Goal: Task Accomplishment & Management: Use online tool/utility

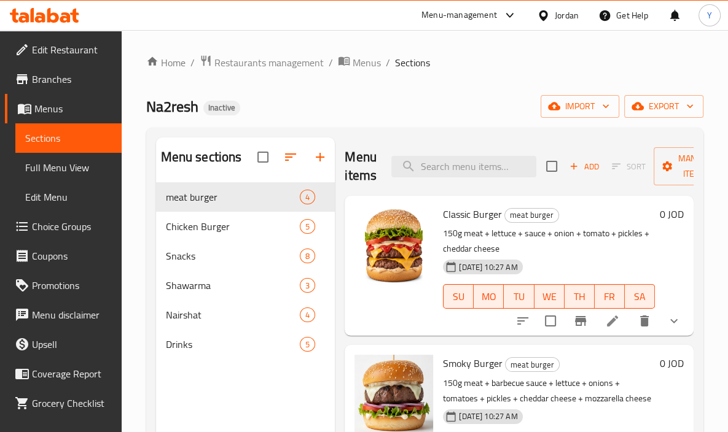
click at [570, 92] on div "Home / Restaurants management / Menus / Sections Na2resh Inactive import export…" at bounding box center [424, 317] width 557 height 525
click at [572, 101] on span "import" at bounding box center [579, 106] width 59 height 15
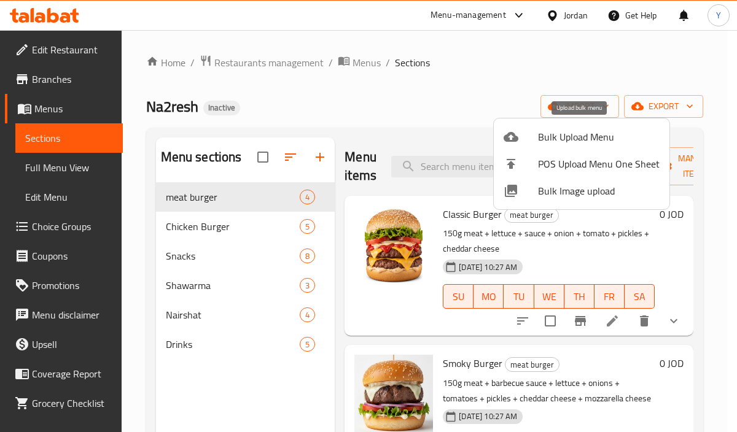
click at [584, 144] on li "Bulk Upload Menu" at bounding box center [582, 136] width 176 height 27
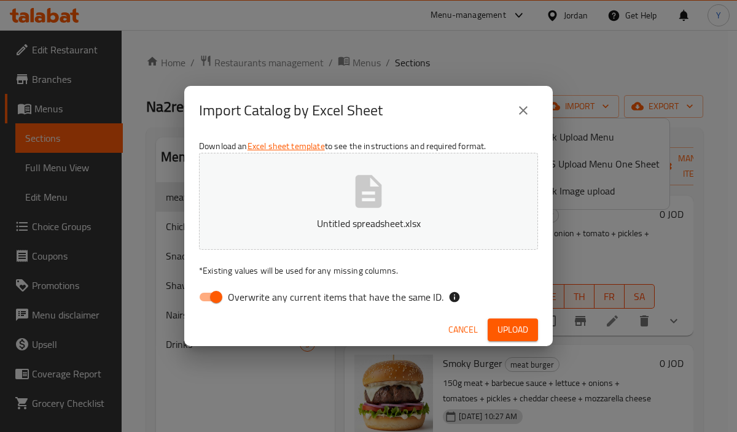
click at [201, 299] on input "Overwrite any current items that have the same ID." at bounding box center [216, 297] width 70 height 23
checkbox input "false"
click at [520, 331] on span "Upload" at bounding box center [513, 329] width 31 height 15
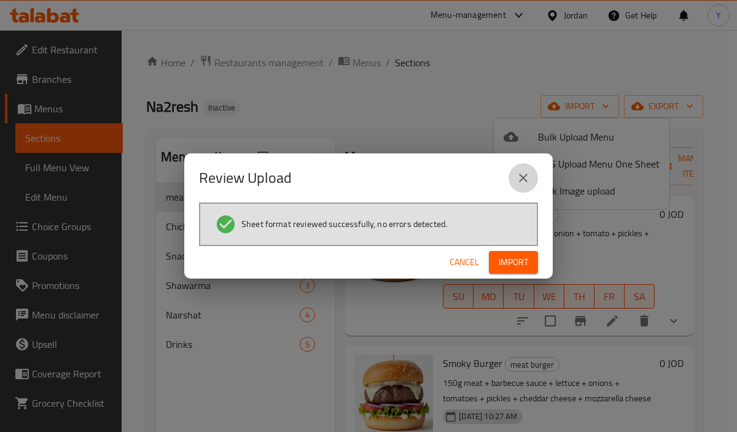
click at [526, 174] on icon "close" at bounding box center [523, 178] width 15 height 15
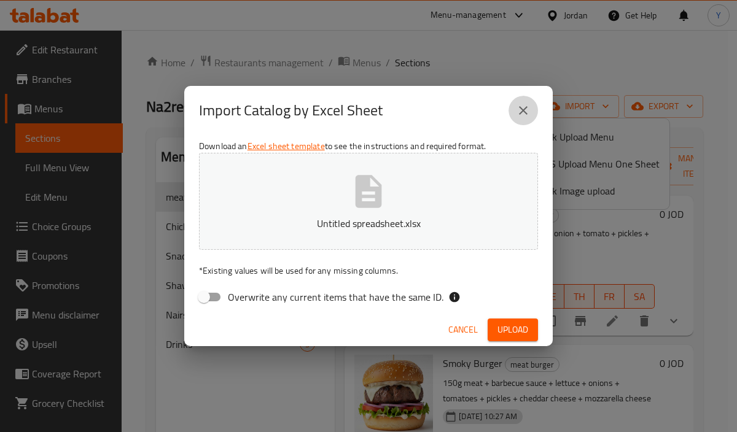
click at [516, 111] on icon "close" at bounding box center [523, 110] width 15 height 15
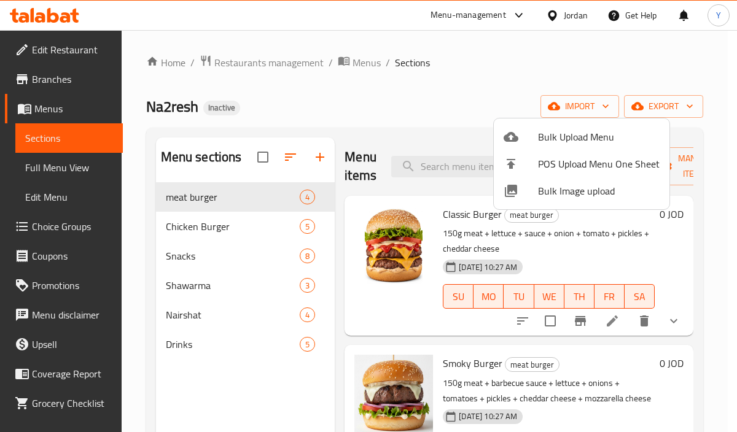
click at [262, 158] on div at bounding box center [368, 216] width 737 height 432
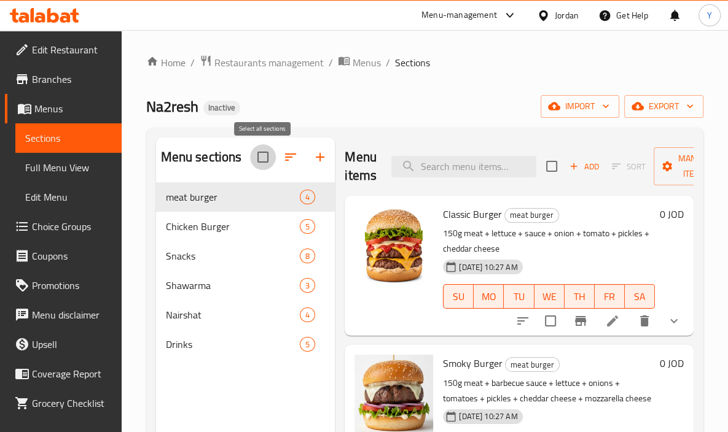
drag, startPoint x: 262, startPoint y: 158, endPoint x: 429, endPoint y: 106, distance: 174.9
click at [262, 157] on input "checkbox" at bounding box center [263, 157] width 26 height 26
checkbox input "true"
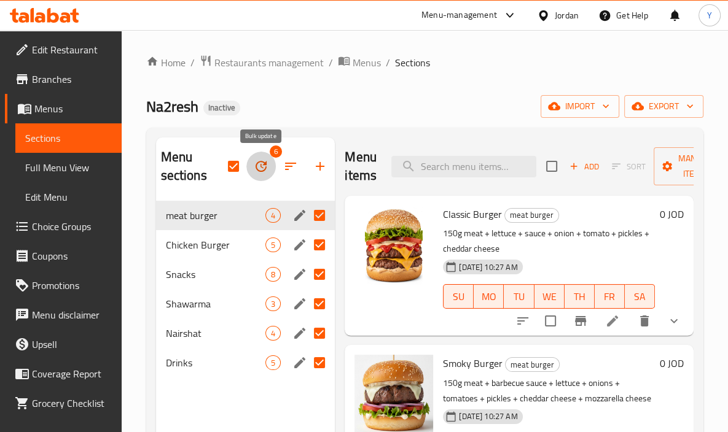
click at [254, 173] on icon "button" at bounding box center [261, 166] width 15 height 15
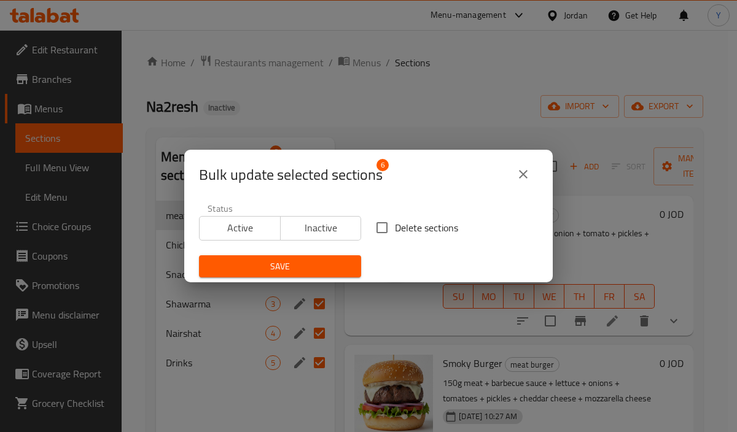
click at [395, 226] on span "Delete sections" at bounding box center [426, 228] width 63 height 15
click at [394, 226] on input "Delete sections" at bounding box center [382, 228] width 26 height 26
checkbox input "true"
click at [339, 259] on span "Save" at bounding box center [280, 266] width 143 height 15
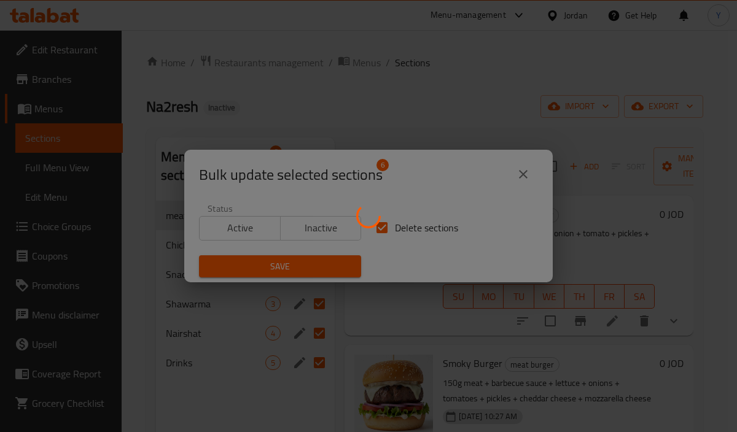
checkbox input "false"
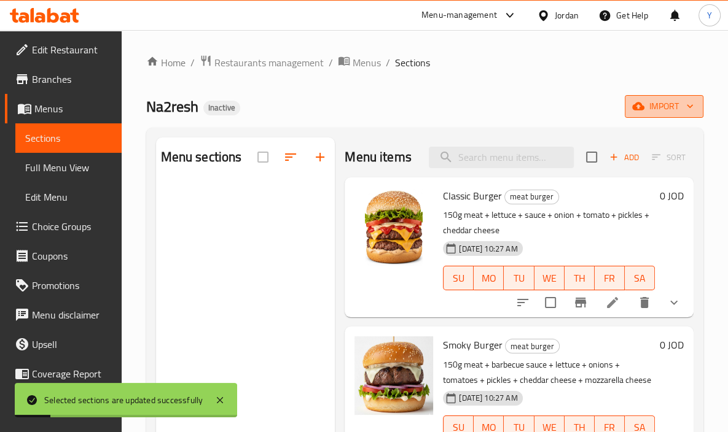
click at [663, 101] on span "import" at bounding box center [664, 106] width 59 height 15
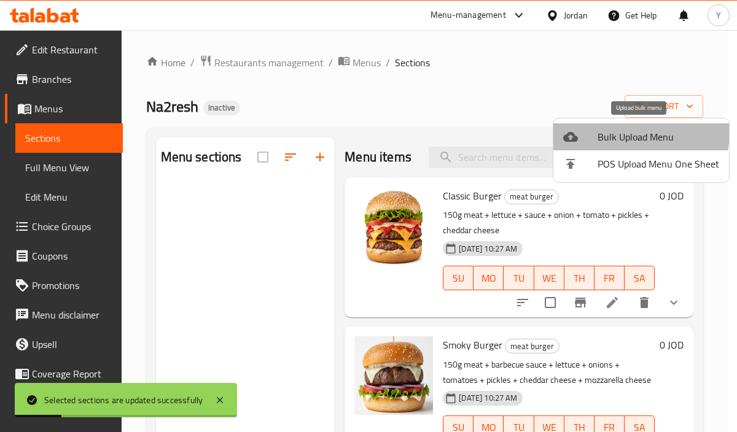
click at [631, 131] on span "Bulk Upload Menu" at bounding box center [659, 137] width 122 height 15
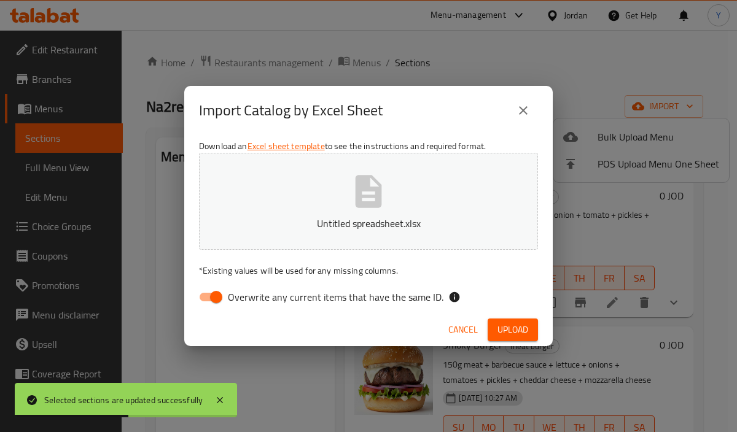
click at [211, 291] on input "Overwrite any current items that have the same ID." at bounding box center [216, 297] width 70 height 23
checkbox input "false"
click at [517, 336] on span "Upload" at bounding box center [513, 329] width 31 height 15
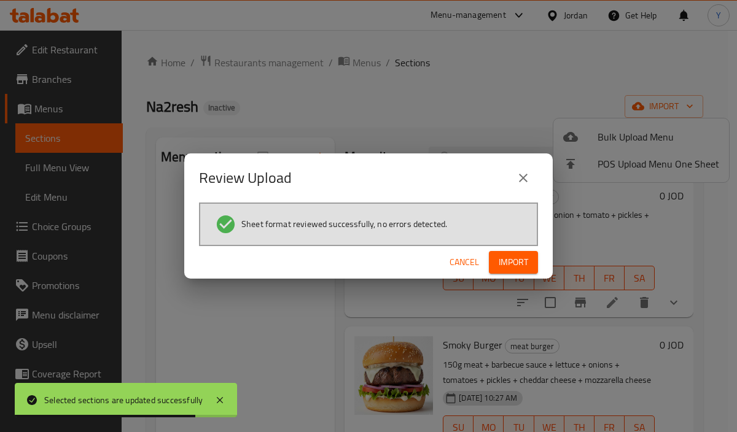
click at [514, 268] on span "Import" at bounding box center [513, 262] width 29 height 15
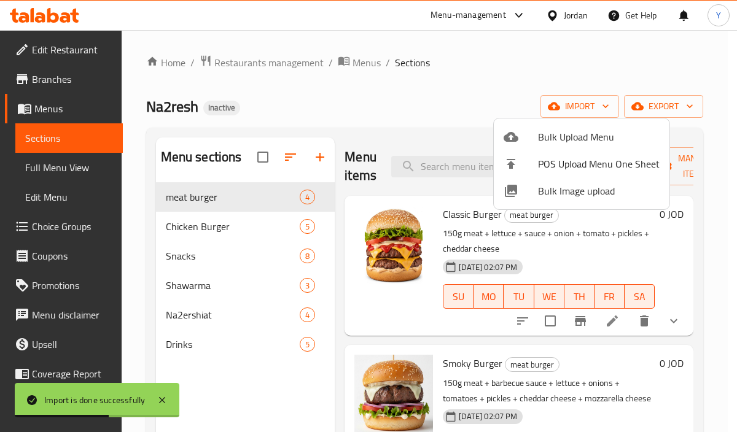
click at [531, 63] on div at bounding box center [368, 216] width 737 height 432
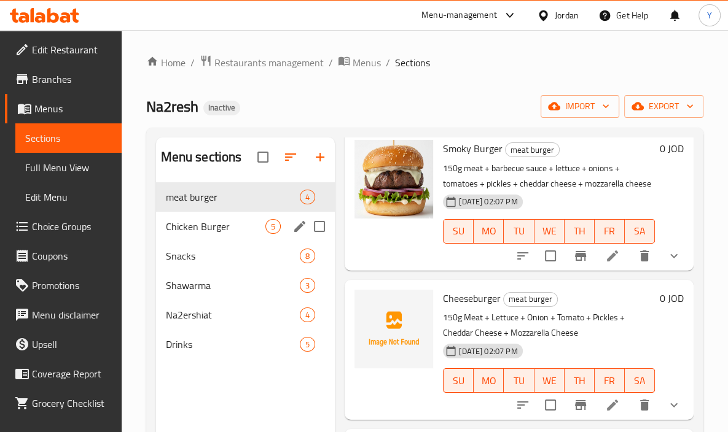
click at [232, 238] on div "Chicken Burger 5" at bounding box center [245, 226] width 179 height 29
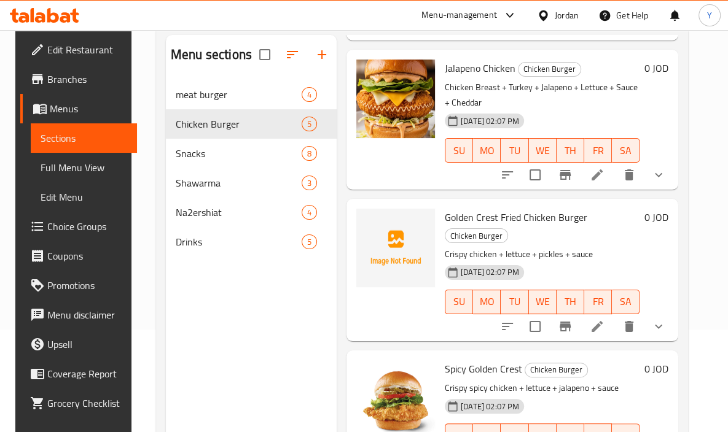
scroll to position [106, 0]
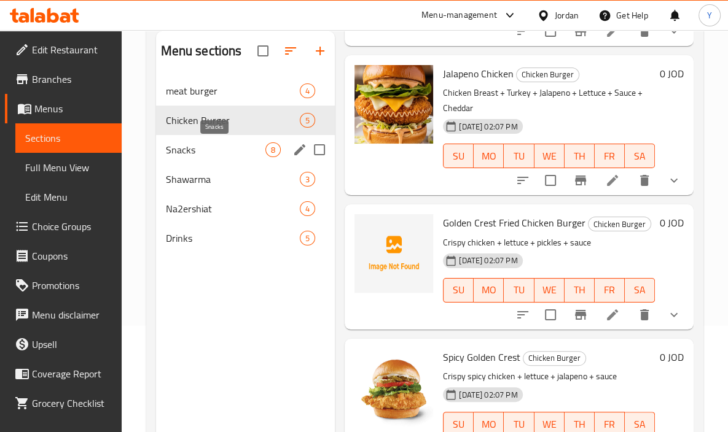
drag, startPoint x: 241, startPoint y: 152, endPoint x: 255, endPoint y: 158, distance: 15.2
click at [241, 152] on span "Snacks" at bounding box center [216, 150] width 100 height 15
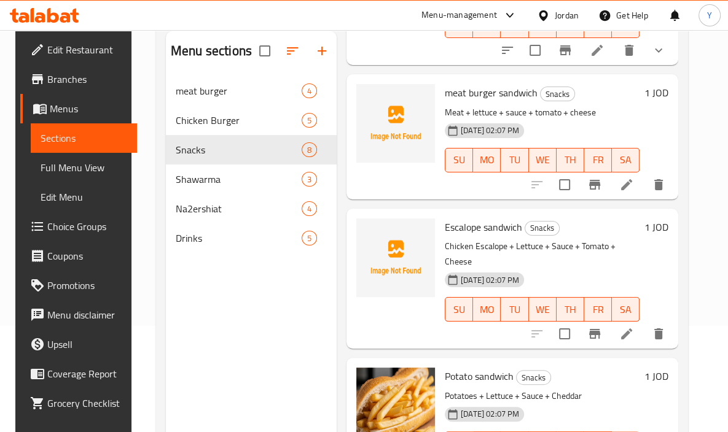
scroll to position [745, 0]
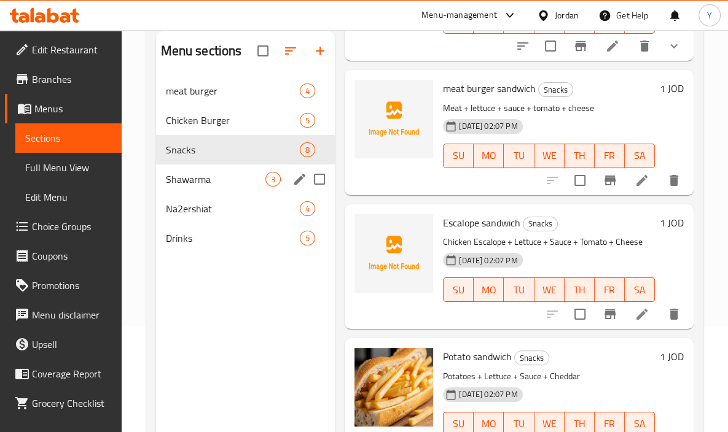
click at [254, 168] on div "Shawarma 3" at bounding box center [245, 179] width 179 height 29
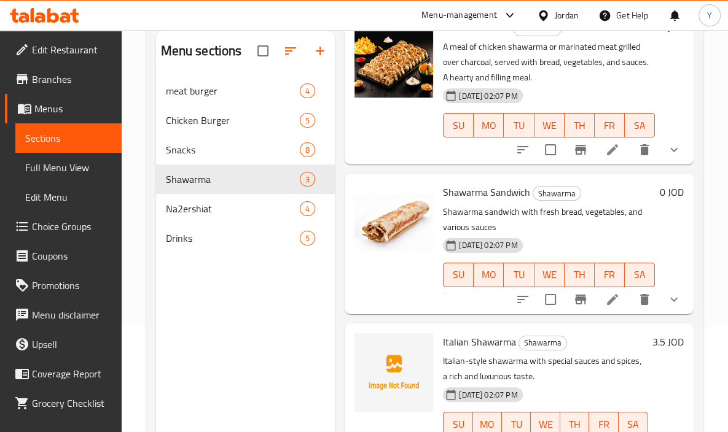
scroll to position [103, 0]
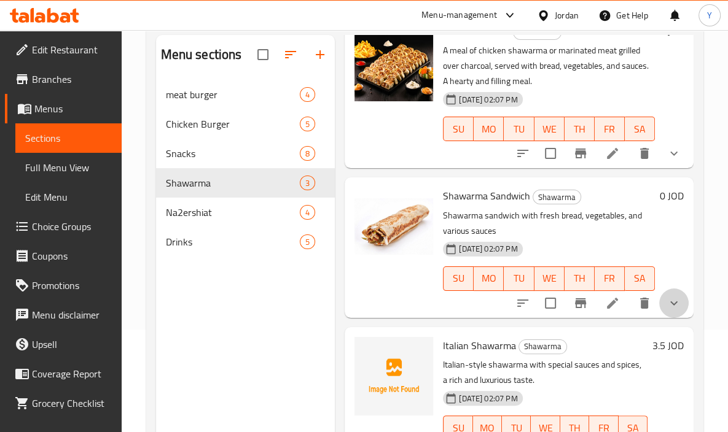
click at [666, 296] on icon "show more" at bounding box center [673, 303] width 15 height 15
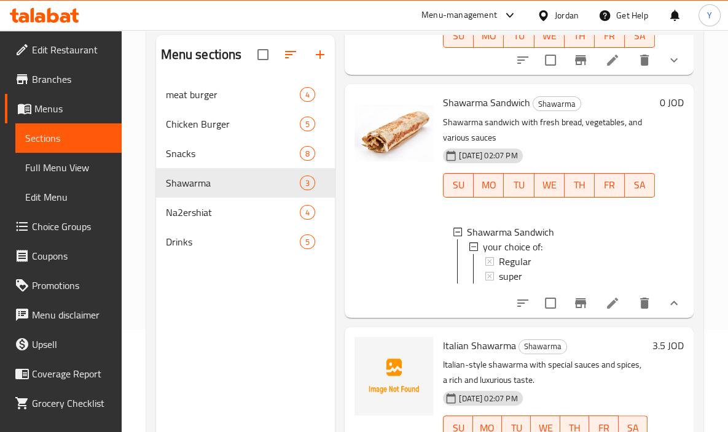
scroll to position [172, 0]
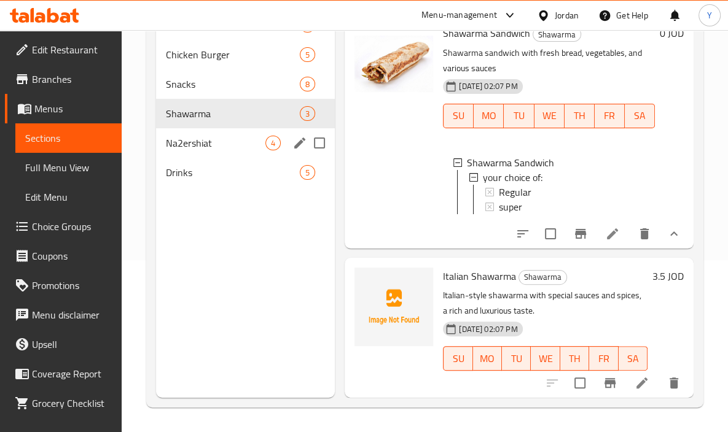
click at [193, 142] on span "Na2ershiat" at bounding box center [216, 143] width 100 height 15
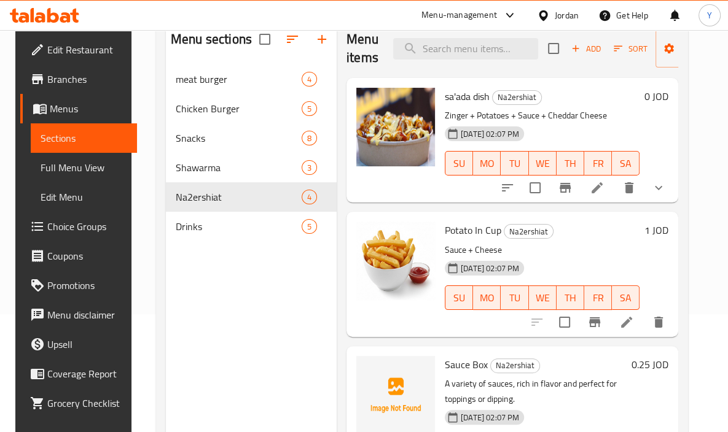
scroll to position [98, 0]
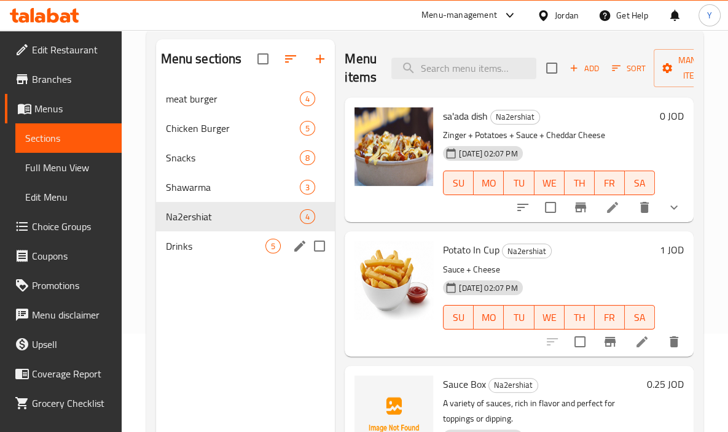
click at [200, 249] on span "Drinks" at bounding box center [216, 246] width 100 height 15
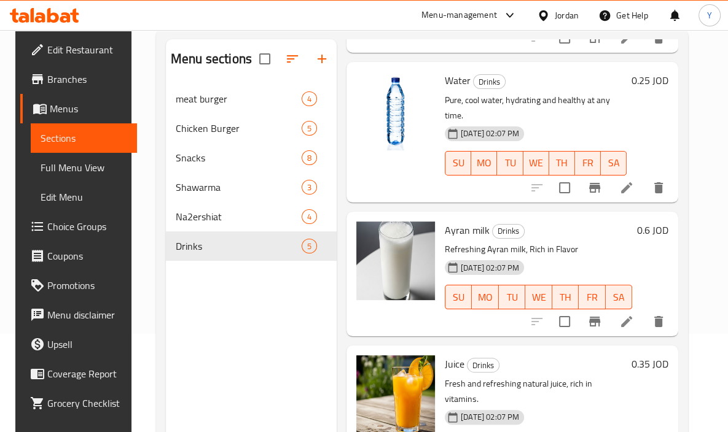
scroll to position [327, 0]
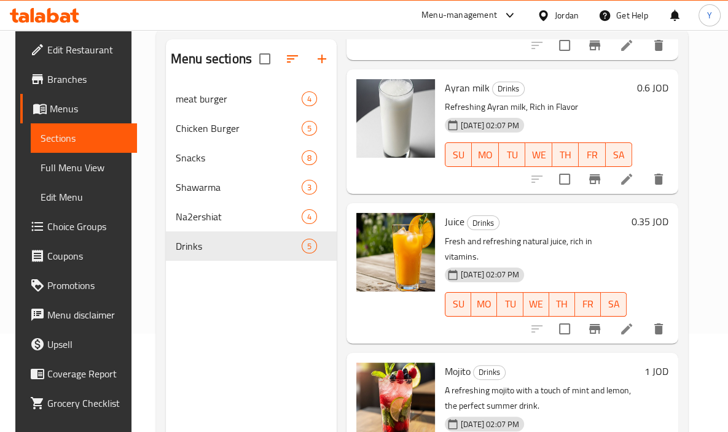
click at [563, 213] on h6 "Juice Drinks" at bounding box center [536, 221] width 182 height 17
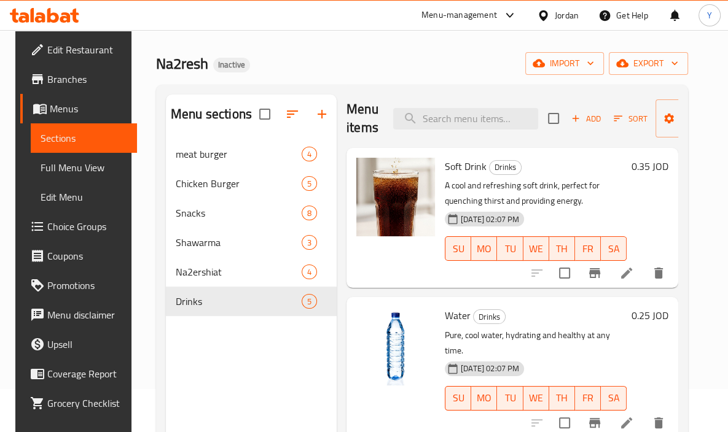
scroll to position [0, 0]
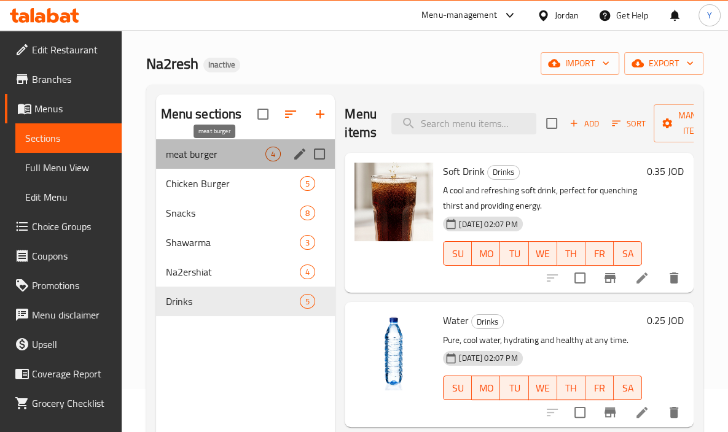
click at [221, 156] on span "meat burger" at bounding box center [216, 154] width 100 height 15
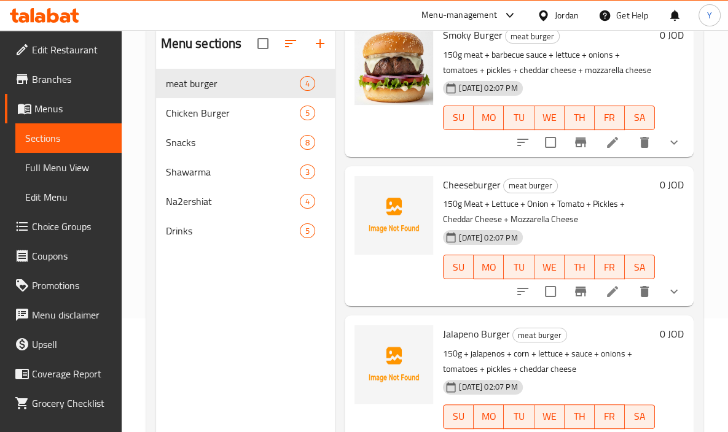
scroll to position [111, 0]
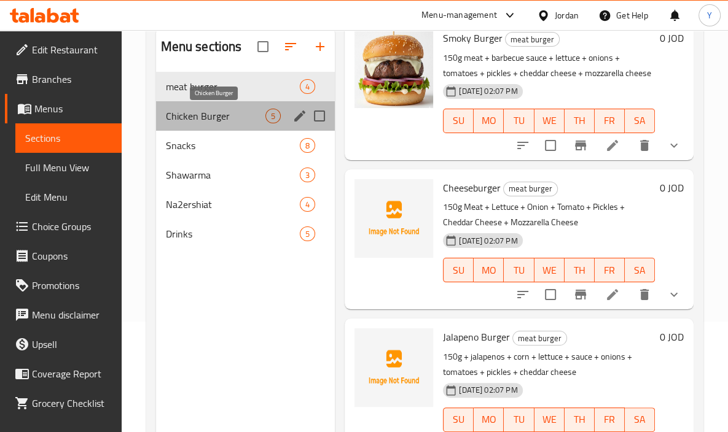
click at [251, 112] on span "Chicken Burger" at bounding box center [216, 116] width 100 height 15
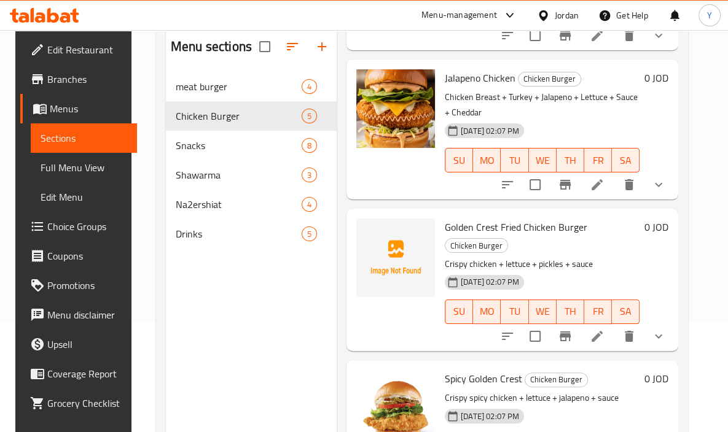
scroll to position [327, 0]
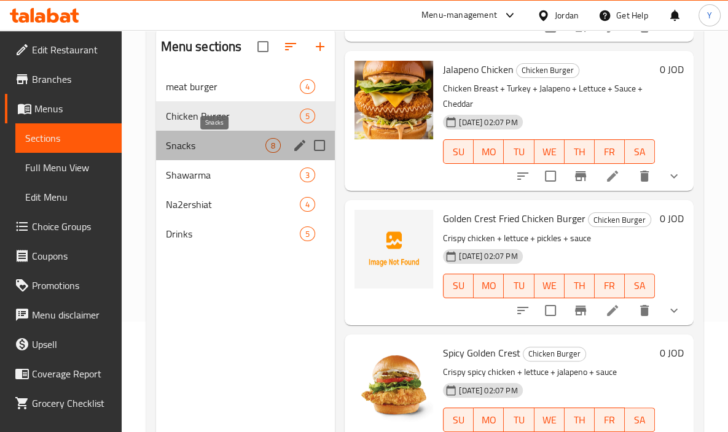
click at [178, 150] on span "Snacks" at bounding box center [216, 145] width 100 height 15
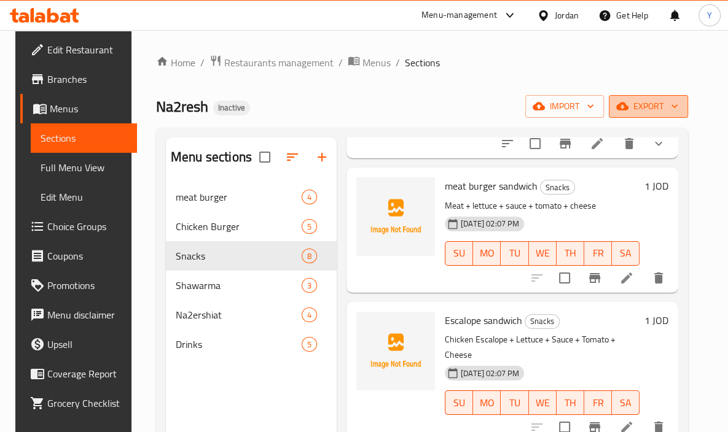
click at [654, 99] on span "export" at bounding box center [649, 106] width 60 height 15
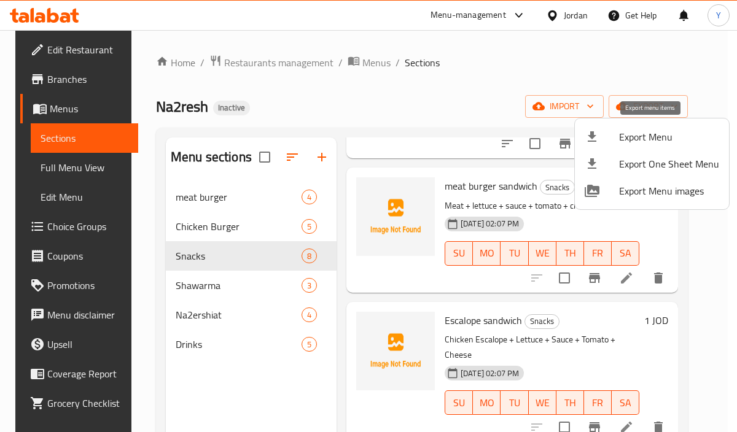
click at [649, 137] on span "Export Menu" at bounding box center [669, 137] width 100 height 15
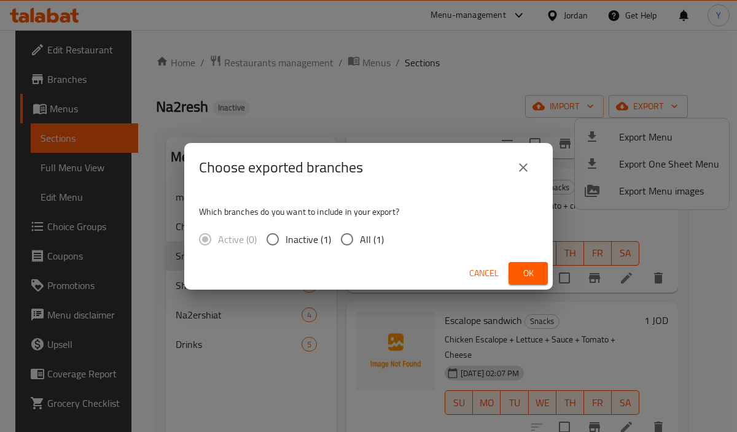
click at [360, 235] on span "All (1)" at bounding box center [372, 239] width 24 height 15
click at [359, 235] on input "All (1)" at bounding box center [347, 240] width 26 height 26
radio input "true"
click at [525, 271] on span "Ok" at bounding box center [528, 273] width 20 height 15
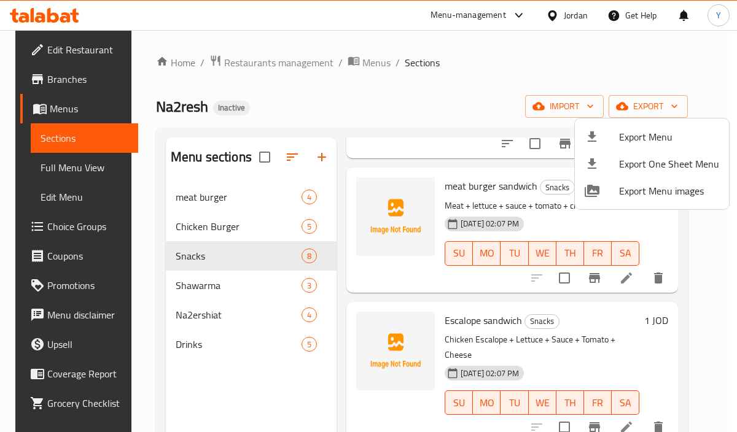
click at [239, 197] on div at bounding box center [368, 216] width 737 height 432
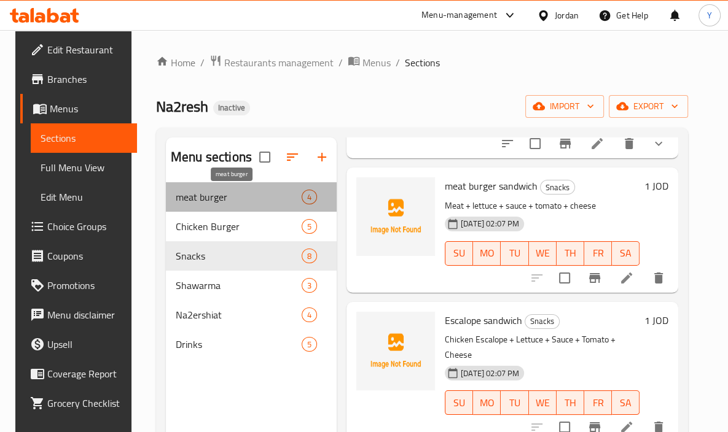
click at [237, 197] on span "meat burger" at bounding box center [239, 197] width 126 height 15
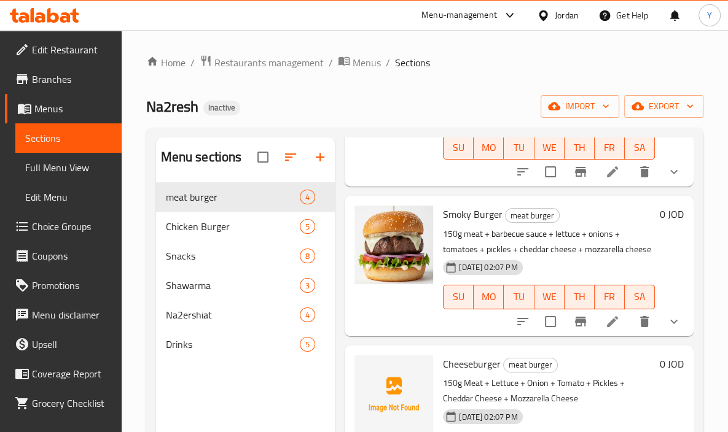
scroll to position [239, 0]
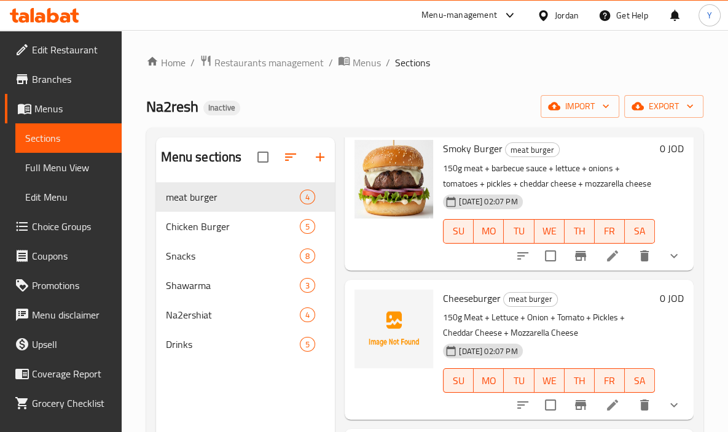
click at [725, 230] on div "Home / Restaurants management / Menus / Sections Na2resh Inactive import export…" at bounding box center [425, 317] width 606 height 574
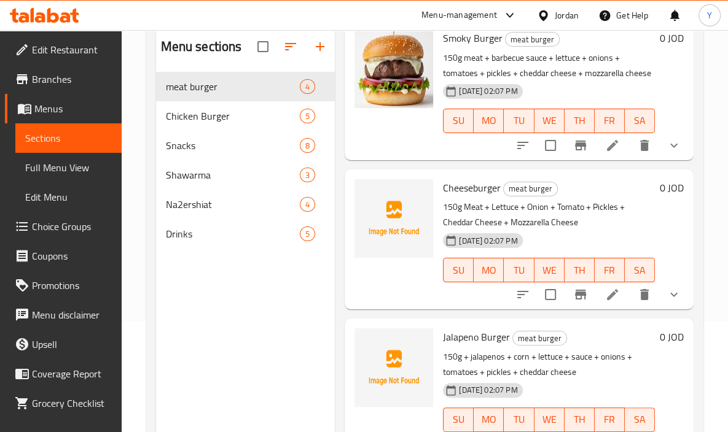
scroll to position [116, 0]
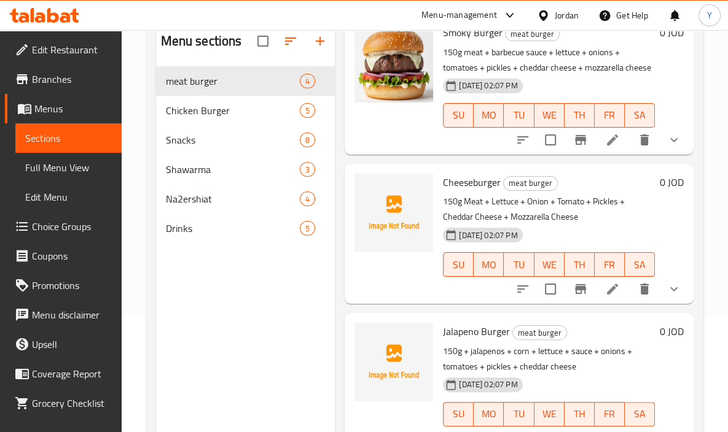
click at [459, 173] on span "Cheeseburger" at bounding box center [472, 182] width 58 height 18
click at [460, 173] on span "Cheeseburger" at bounding box center [472, 182] width 58 height 18
copy h6 "Cheeseburger"
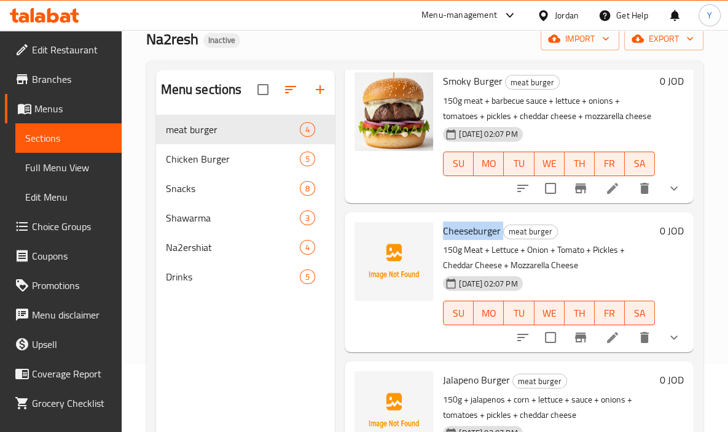
scroll to position [64, 0]
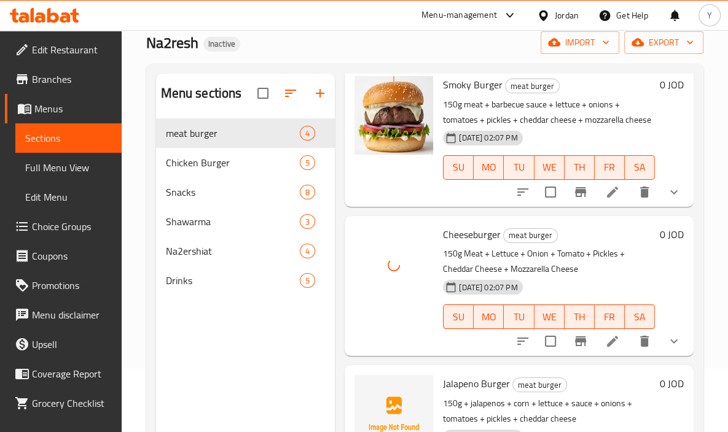
click at [474, 342] on div "Cheeseburger meat burger 150g Meat + Lettuce + Onion + Tomato + Pickles + Chedd…" at bounding box center [519, 286] width 349 height 140
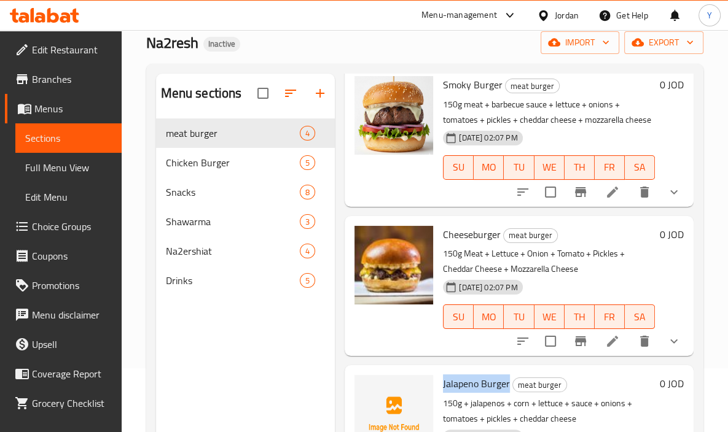
drag, startPoint x: 509, startPoint y: 374, endPoint x: 442, endPoint y: 369, distance: 66.6
click at [443, 375] on h6 "Jalapeno Burger meat burger" at bounding box center [549, 383] width 212 height 17
copy span "Jalapeno Burger"
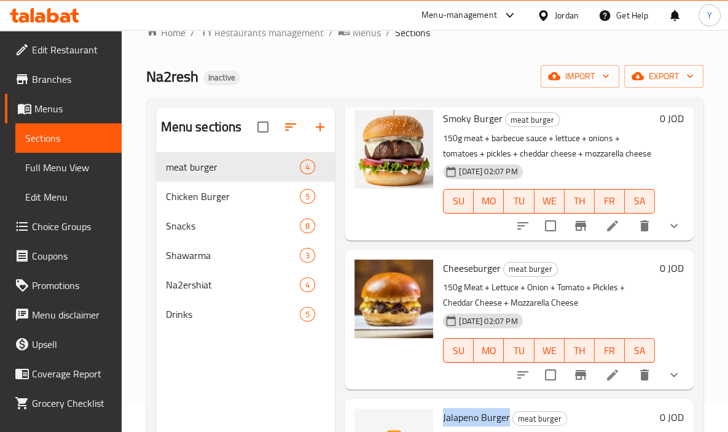
scroll to position [0, 0]
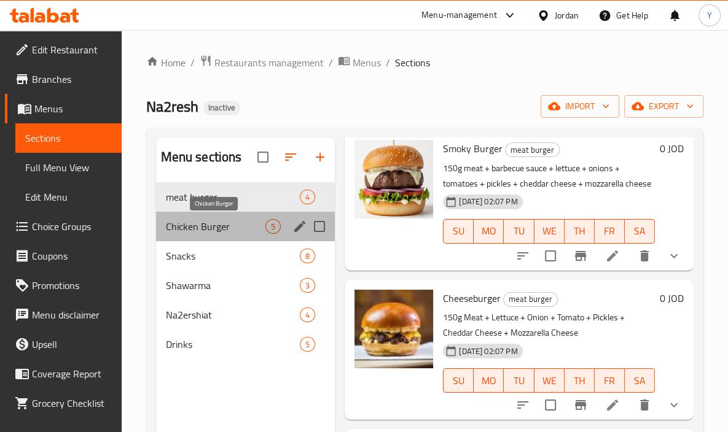
click at [235, 221] on span "Chicken Burger" at bounding box center [216, 226] width 100 height 15
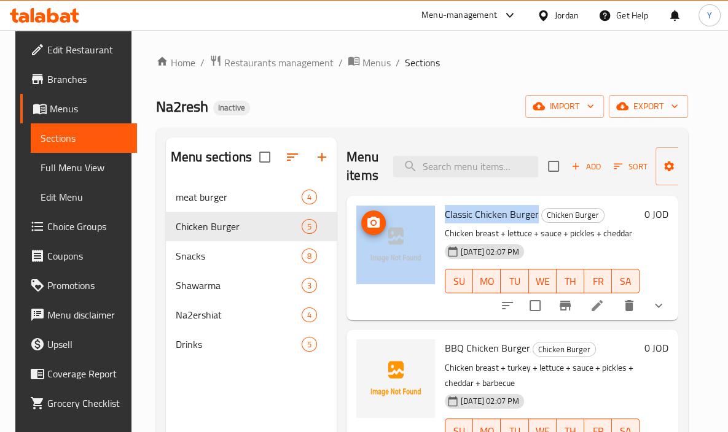
drag, startPoint x: 534, startPoint y: 211, endPoint x: 439, endPoint y: 216, distance: 94.7
click at [428, 215] on div "Classic Chicken Burger Chicken Burger Chicken breast + lettuce + sauce + pickle…" at bounding box center [512, 258] width 322 height 115
copy div "Classic Chicken Burger"
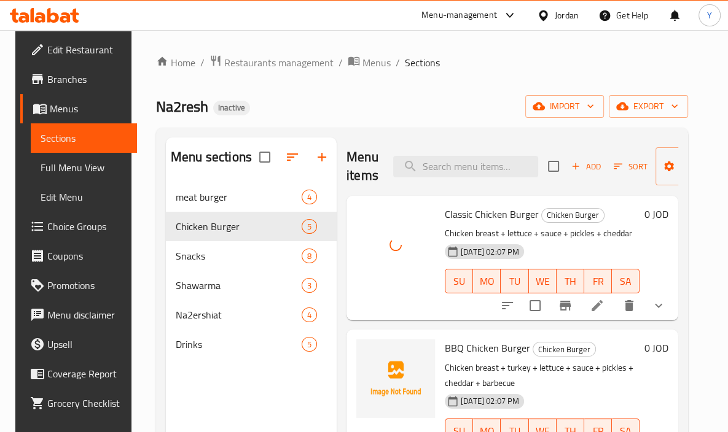
click at [668, 242] on div "0 JOD" at bounding box center [653, 258] width 29 height 105
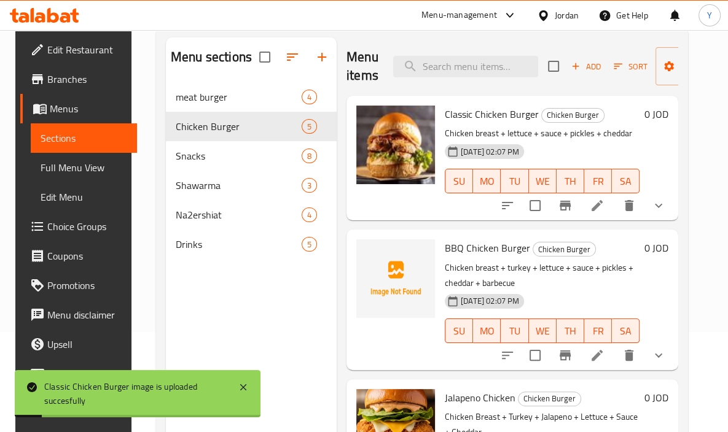
scroll to position [100, 0]
click at [523, 249] on span "BBQ Chicken Burger" at bounding box center [487, 249] width 85 height 18
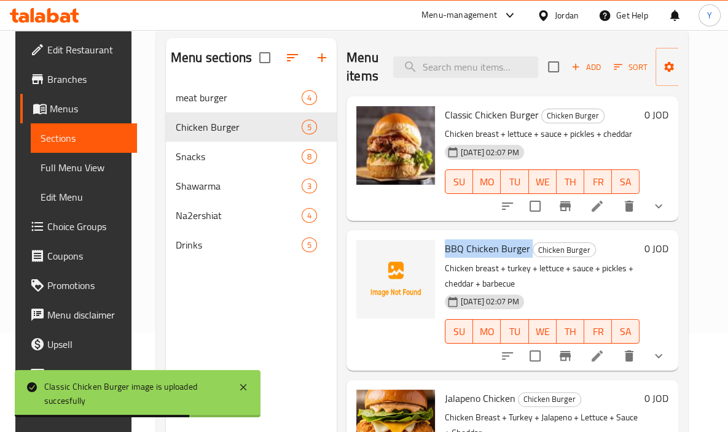
drag, startPoint x: 528, startPoint y: 250, endPoint x: 442, endPoint y: 246, distance: 86.1
click at [445, 246] on h6 "BBQ Chicken Burger Chicken Burger" at bounding box center [542, 248] width 195 height 17
copy h6 "BBQ Chicken Burger"
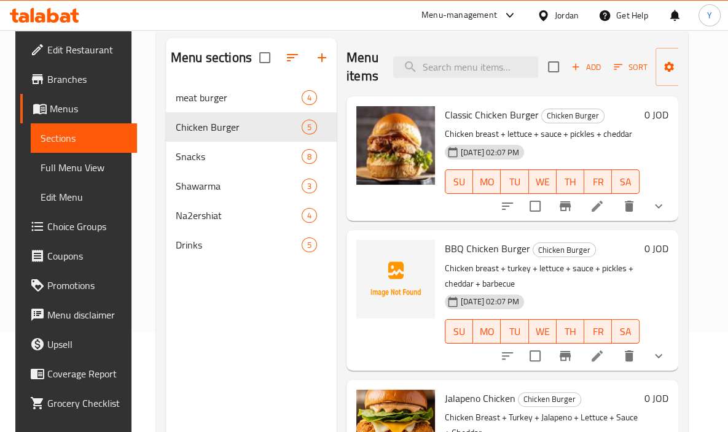
click at [639, 257] on h6 "BBQ Chicken Burger Chicken Burger" at bounding box center [542, 248] width 195 height 17
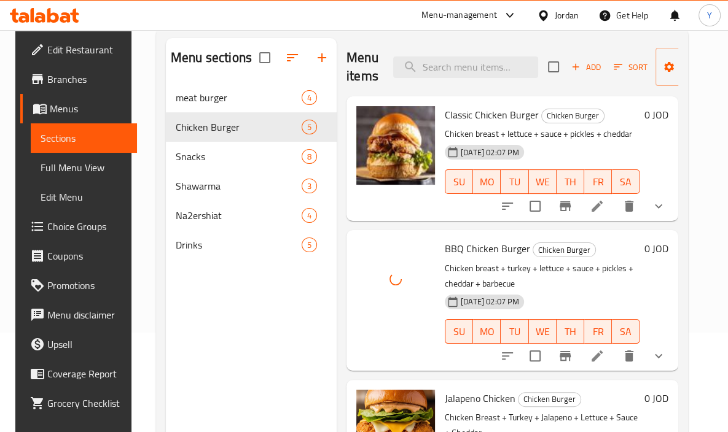
click at [283, 327] on div "Menu sections meat burger 4 Chicken Burger 5 Snacks 8 Shawarma 3 Na2ershiat 4 D…" at bounding box center [251, 254] width 171 height 432
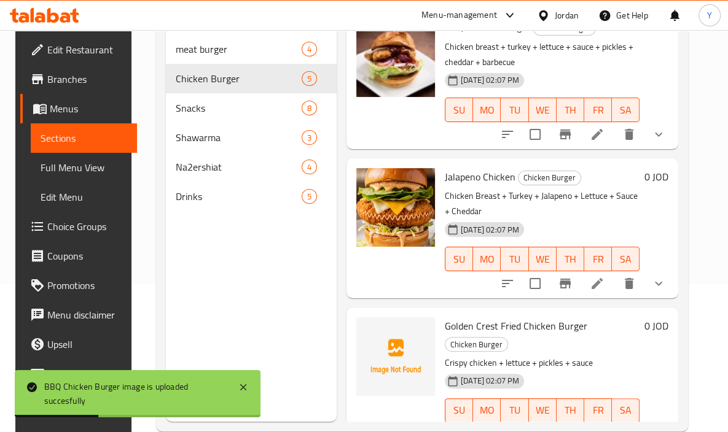
scroll to position [172, 0]
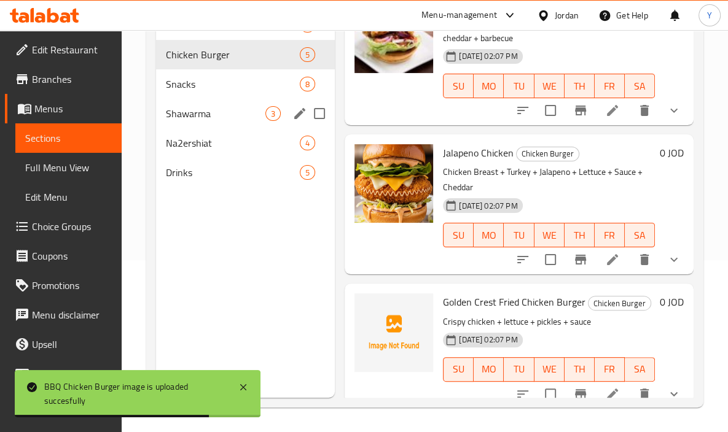
click at [187, 93] on div "Snacks 8" at bounding box center [245, 83] width 179 height 29
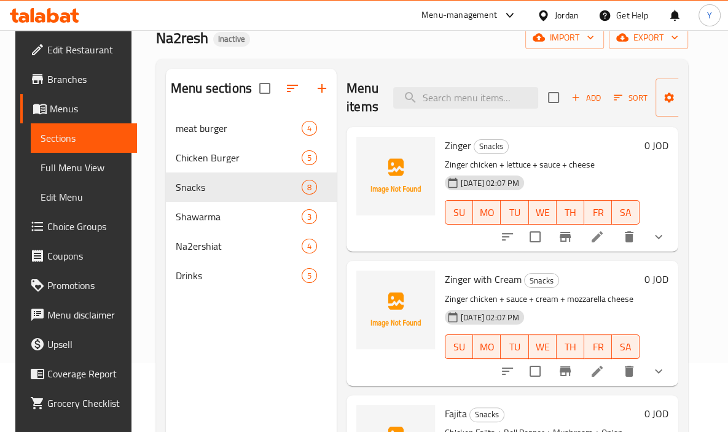
scroll to position [71, 0]
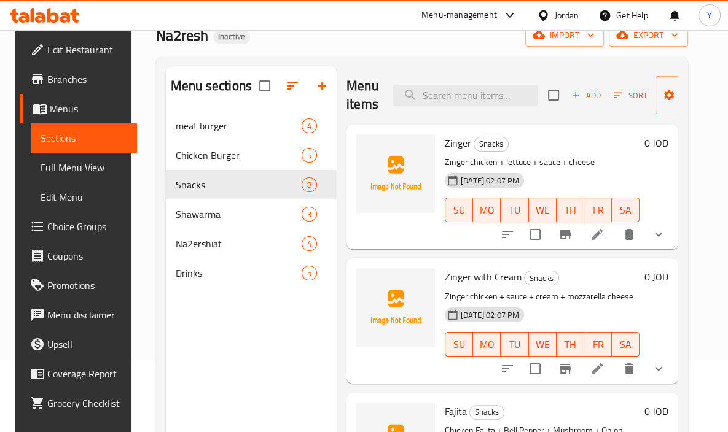
click at [453, 146] on span "Zinger" at bounding box center [458, 143] width 26 height 18
copy h6 "Zinger"
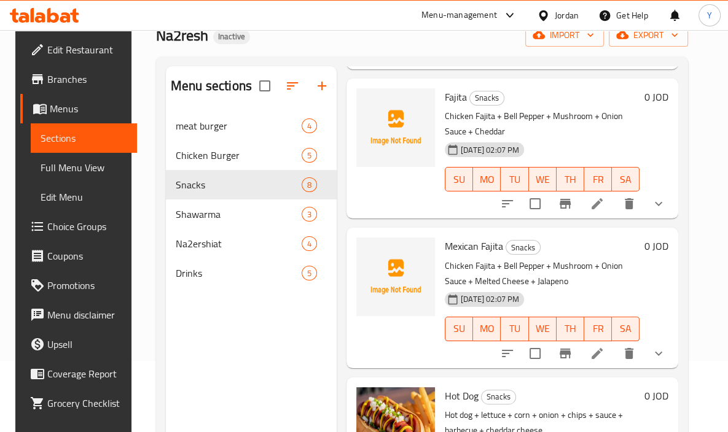
scroll to position [317, 0]
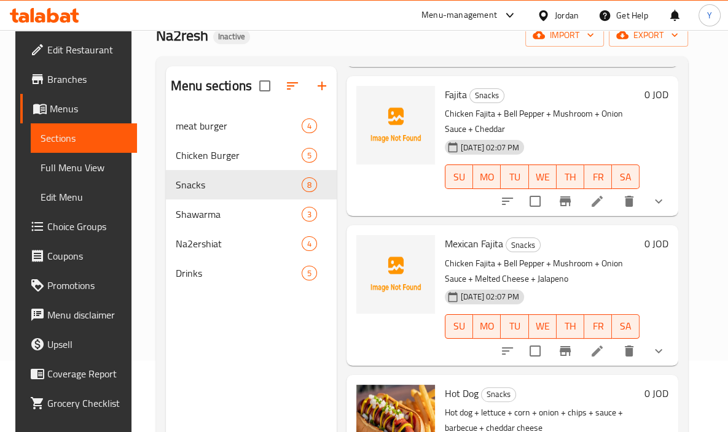
click at [459, 95] on span "Fajita" at bounding box center [456, 94] width 22 height 18
copy h6 "Fajita"
click at [666, 211] on button "show more" at bounding box center [658, 201] width 29 height 29
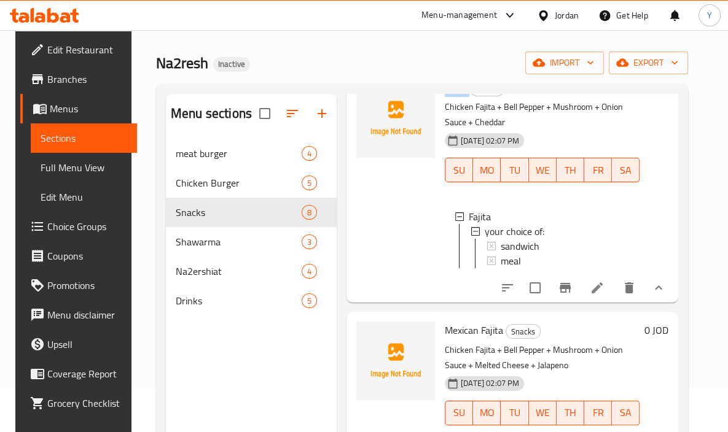
scroll to position [236, 0]
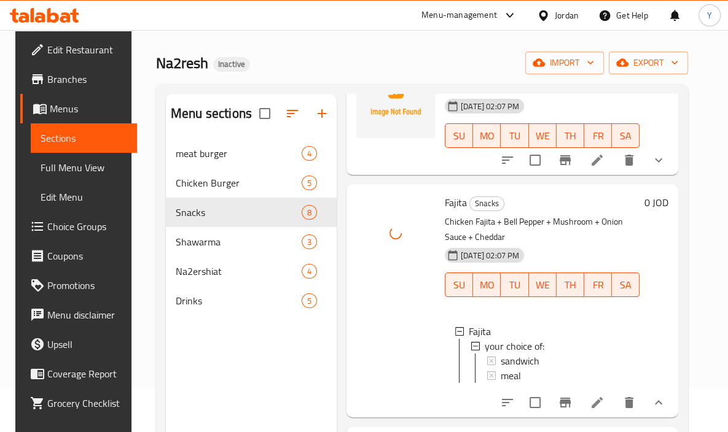
click at [294, 352] on div "Menu sections meat burger 4 Chicken Burger 5 Snacks 8 Shawarma 3 Na2ershiat 4 D…" at bounding box center [251, 310] width 171 height 432
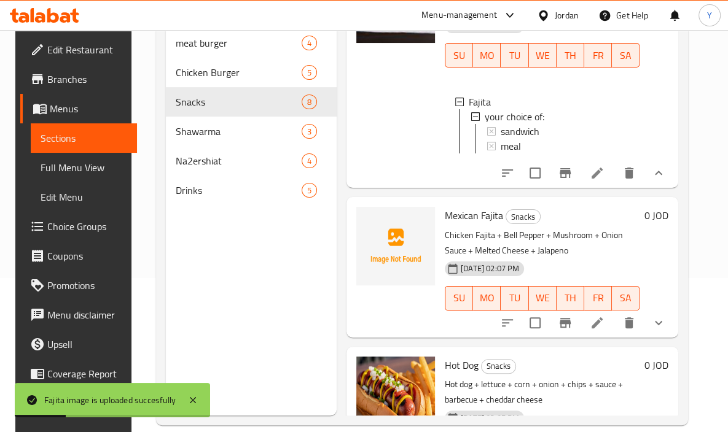
scroll to position [364, 0]
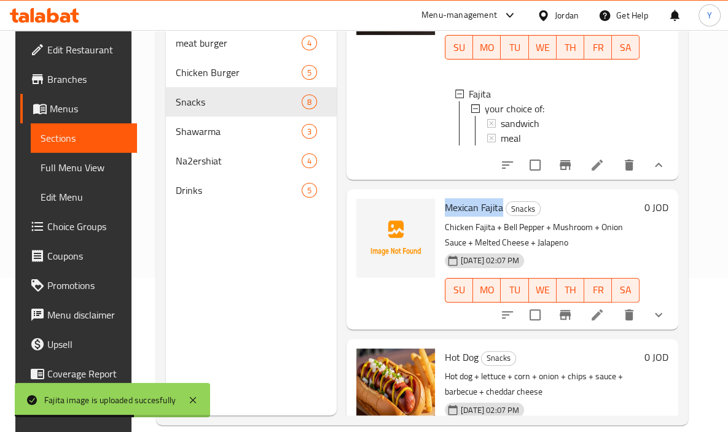
drag, startPoint x: 501, startPoint y: 219, endPoint x: 443, endPoint y: 213, distance: 58.6
click at [445, 213] on span "Mexican Fajita" at bounding box center [474, 207] width 58 height 18
copy span "Mexican Fajita"
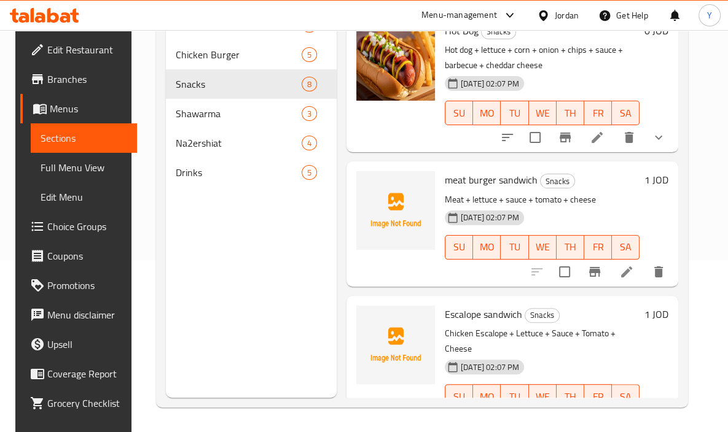
scroll to position [688, 0]
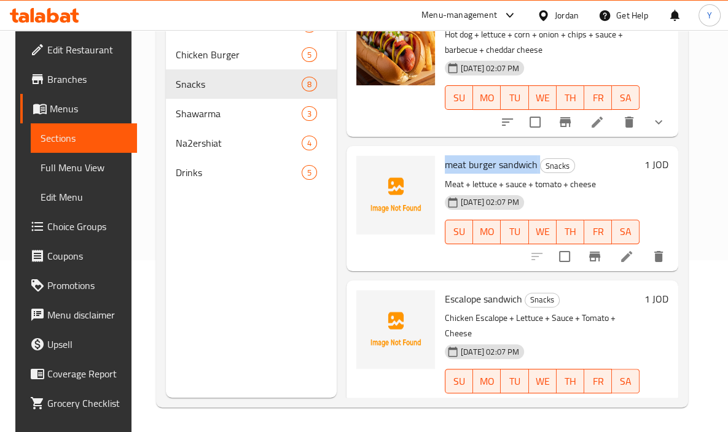
drag, startPoint x: 536, startPoint y: 176, endPoint x: 451, endPoint y: 173, distance: 84.8
click at [445, 173] on h6 "meat burger sandwich Snacks" at bounding box center [542, 164] width 195 height 17
copy h6 "meat burger sandwich"
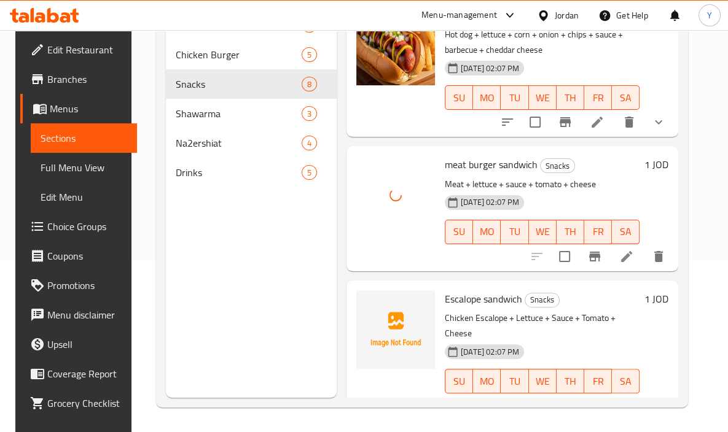
click at [272, 260] on div "Menu sections meat burger 4 Chicken Burger 5 Snacks 8 Shawarma 3 Na2ershiat 4 D…" at bounding box center [251, 182] width 171 height 432
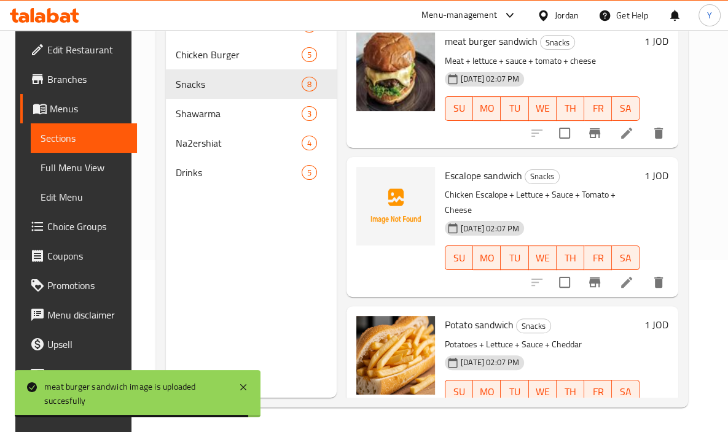
scroll to position [822, 0]
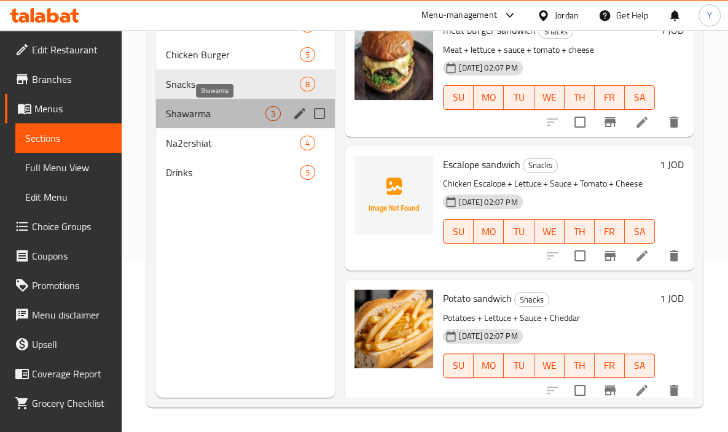
click at [249, 107] on span "Shawarma" at bounding box center [216, 113] width 100 height 15
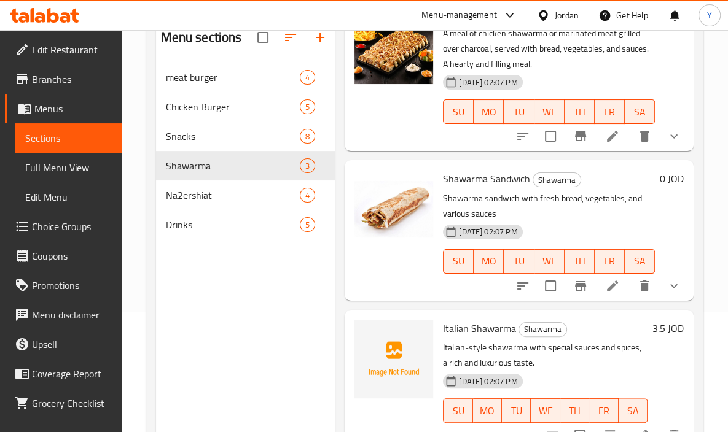
scroll to position [148, 0]
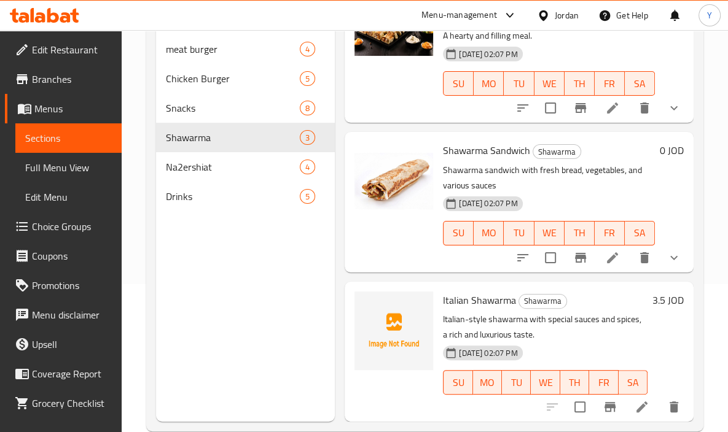
click at [683, 184] on div "Shawarma Sandwich Shawarma Shawarma sandwich with fresh bread, vegetables, and …" at bounding box center [519, 202] width 349 height 140
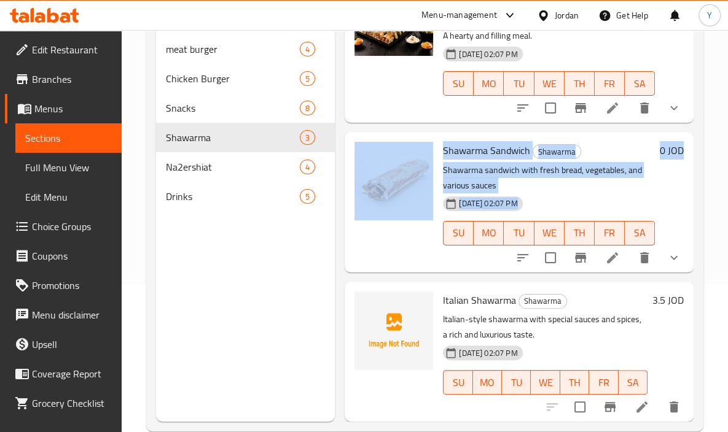
drag, startPoint x: 693, startPoint y: 187, endPoint x: 694, endPoint y: 107, distance: 80.5
click at [694, 107] on div "Menu sections meat burger 4 Chicken Burger 5 Snacks 8 Shawarma 3 Na2ershiat 4 D…" at bounding box center [424, 206] width 557 height 452
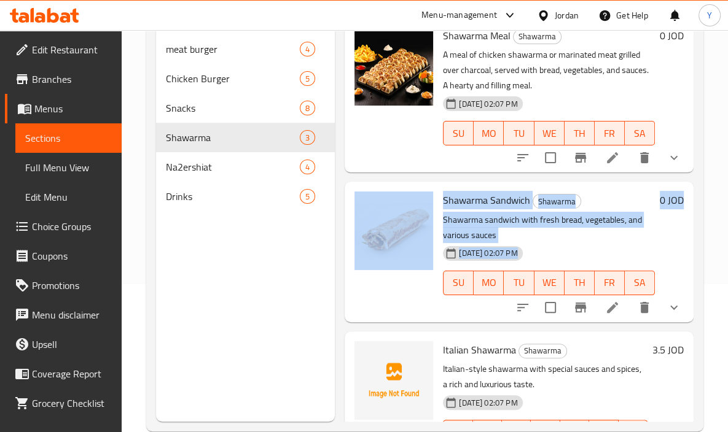
scroll to position [90, 0]
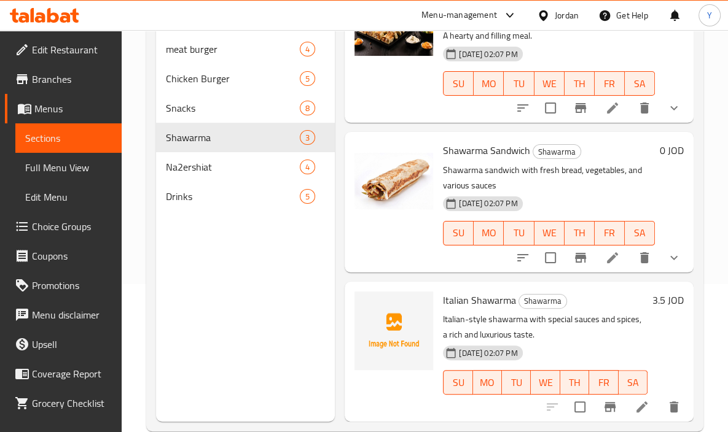
click at [652, 308] on div "3.5 JOD" at bounding box center [665, 352] width 36 height 120
click at [491, 291] on span "Italian Shawarma" at bounding box center [479, 300] width 73 height 18
copy h6 "Italian Shawarma"
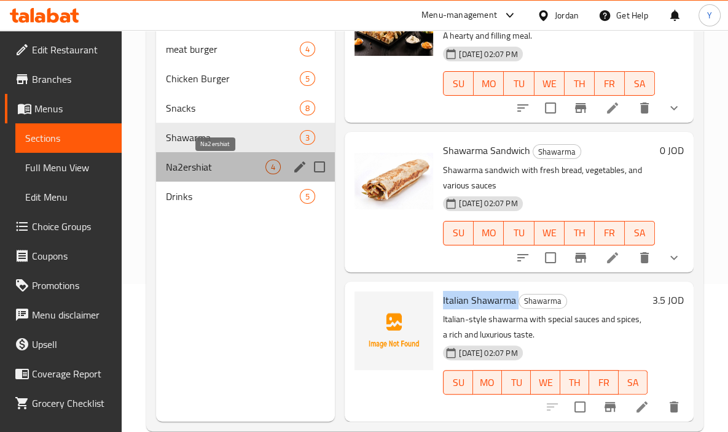
click at [176, 164] on span "Na2ershiat" at bounding box center [216, 167] width 100 height 15
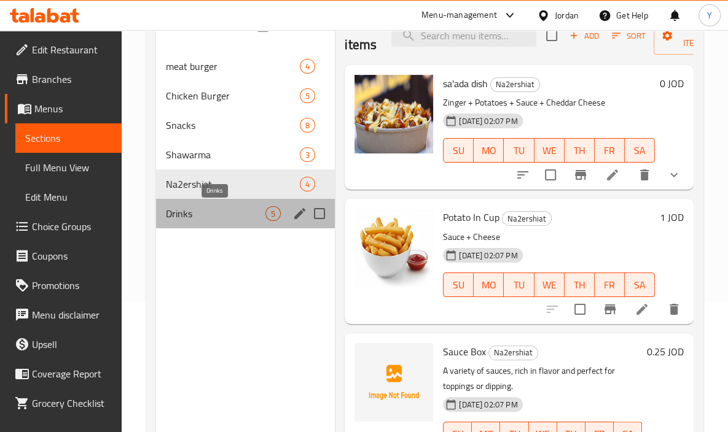
click at [196, 208] on span "Drinks" at bounding box center [216, 213] width 100 height 15
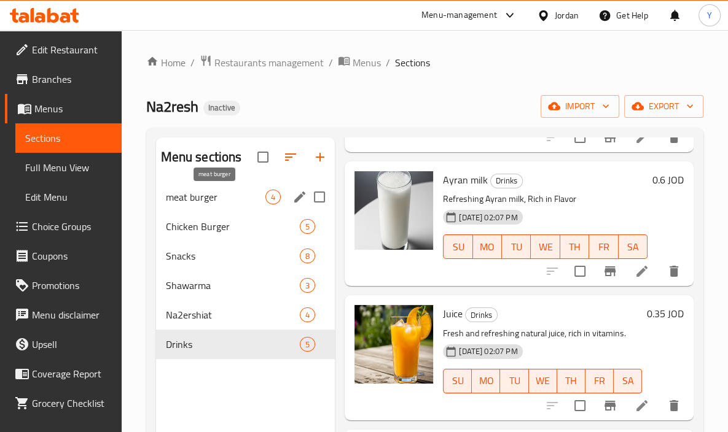
click at [189, 192] on span "meat burger" at bounding box center [216, 197] width 100 height 15
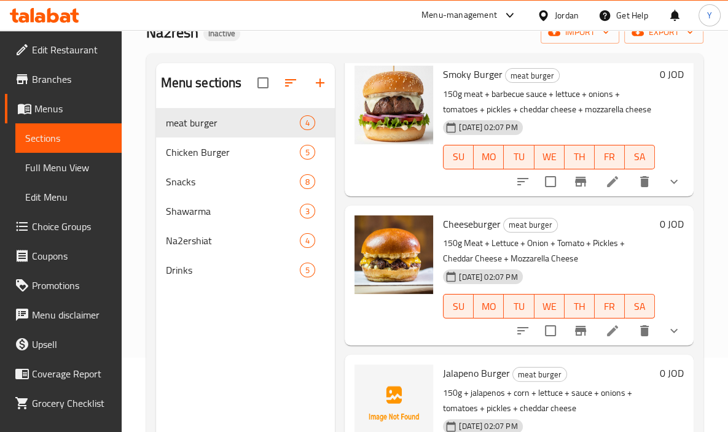
scroll to position [172, 0]
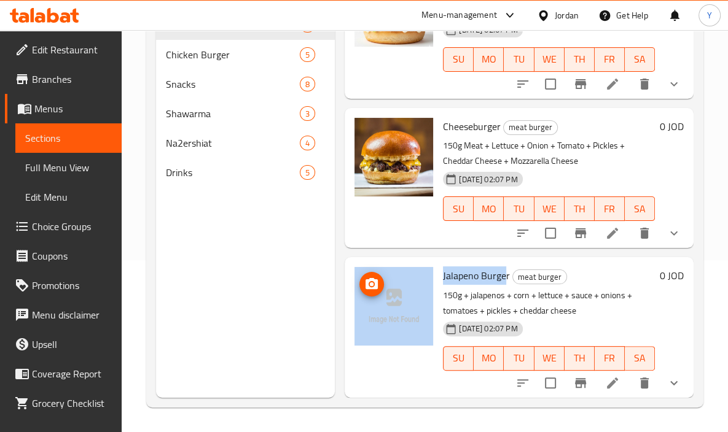
drag, startPoint x: 506, startPoint y: 267, endPoint x: 464, endPoint y: 260, distance: 42.3
click at [431, 267] on div "Jalapeno Burger meat burger 150g + jalapenos + corn + lettuce + sauce + onions …" at bounding box center [519, 327] width 339 height 130
copy div "Jalapeno [PERSON_NAME]"
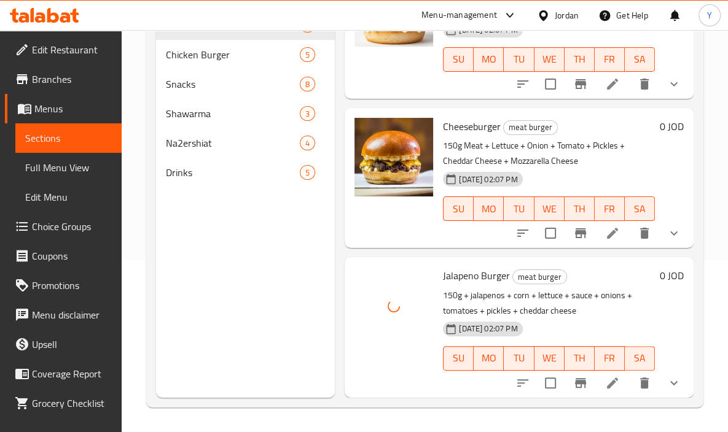
click at [233, 318] on div "Menu sections meat burger 4 Chicken Burger 5 Snacks 8 Shawarma 3 Na2ershiat 4 D…" at bounding box center [245, 182] width 179 height 432
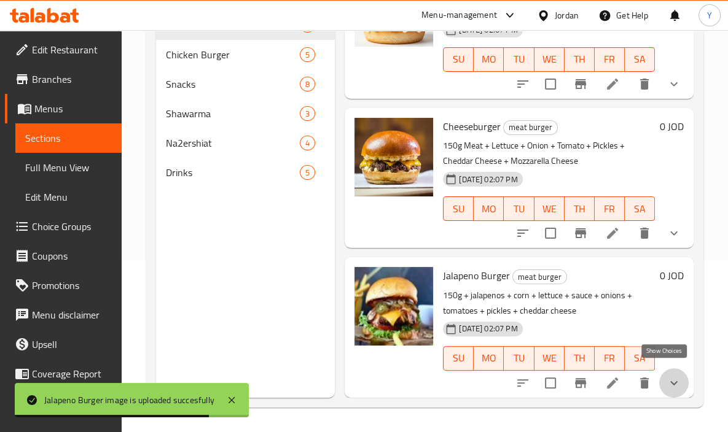
click at [666, 376] on icon "show more" at bounding box center [673, 383] width 15 height 15
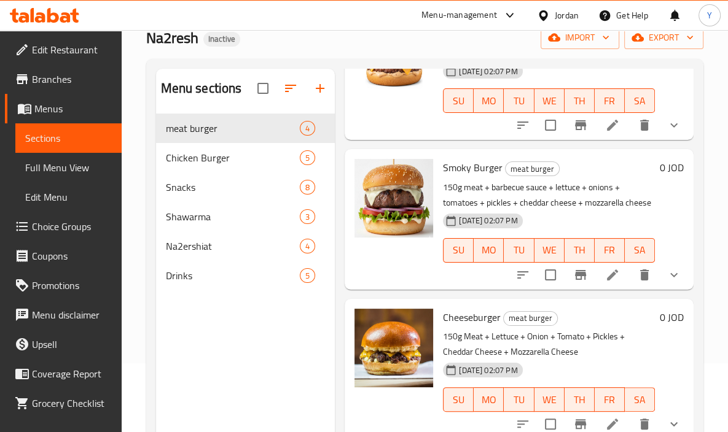
scroll to position [125, 0]
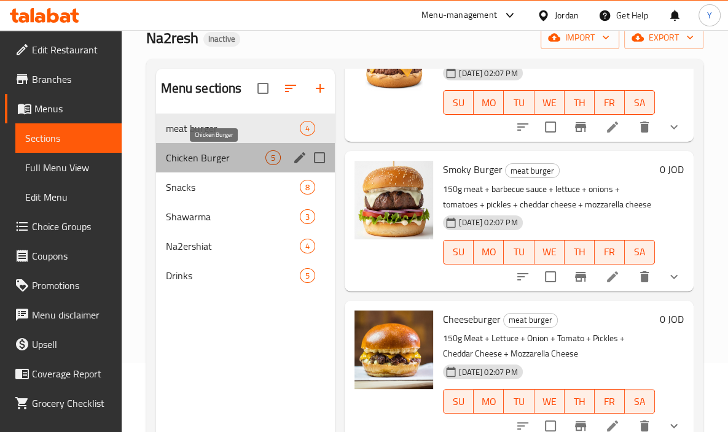
click at [251, 158] on span "Chicken Burger" at bounding box center [216, 157] width 100 height 15
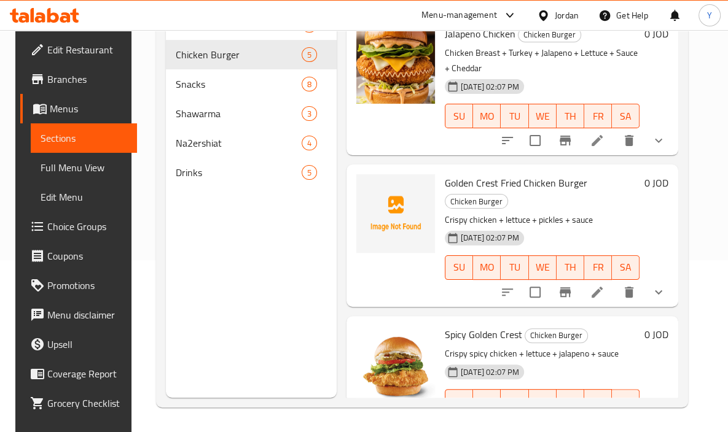
scroll to position [327, 0]
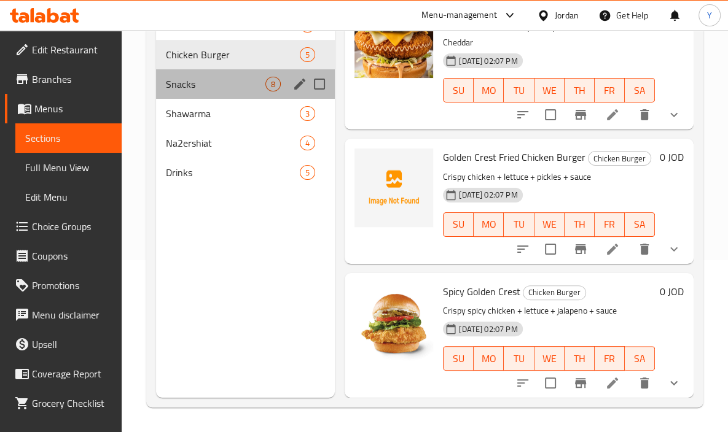
click at [164, 82] on div "Snacks 8" at bounding box center [245, 83] width 179 height 29
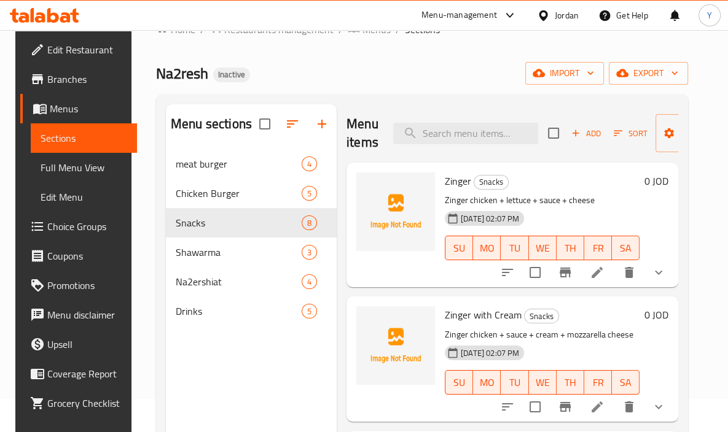
click at [459, 184] on span "Zinger" at bounding box center [458, 181] width 26 height 18
click at [666, 273] on icon "show more" at bounding box center [658, 272] width 15 height 15
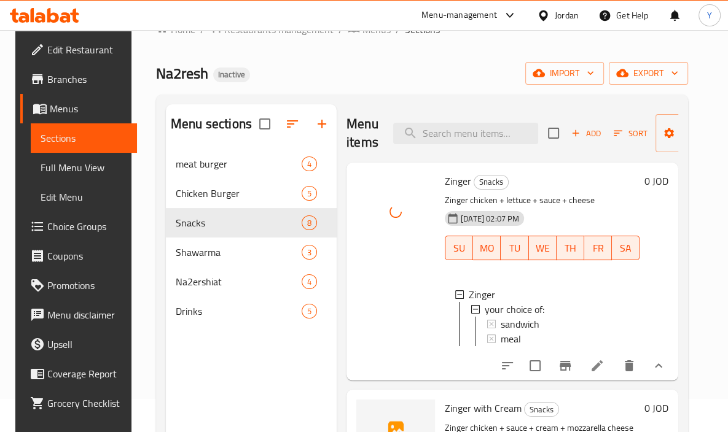
click at [428, 87] on div "Home / Restaurants management / Menus / Sections Na2resh Inactive import export…" at bounding box center [422, 283] width 532 height 525
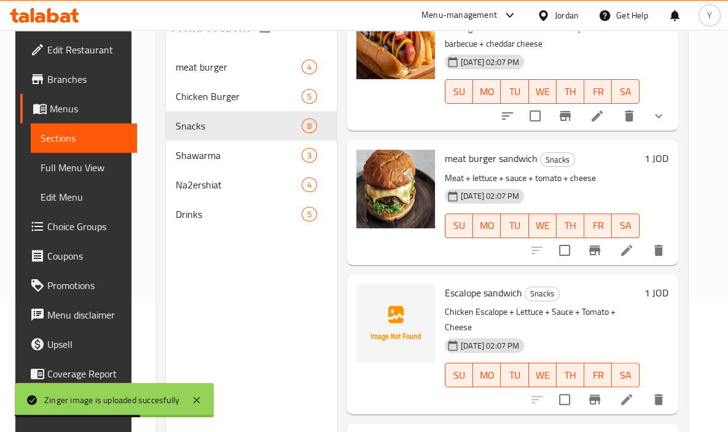
scroll to position [773, 0]
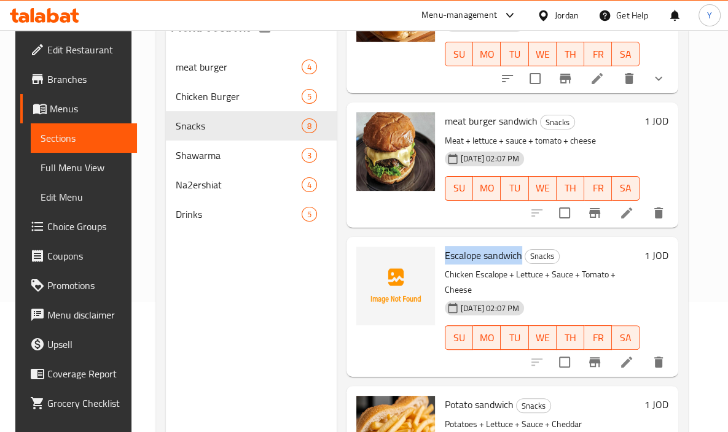
drag, startPoint x: 520, startPoint y: 265, endPoint x: 442, endPoint y: 265, distance: 78.6
click at [442, 265] on div "Escalope sandwich Snacks Chicken Escalope + Lettuce + Sauce + Tomato + Cheese […" at bounding box center [542, 307] width 205 height 130
click at [587, 284] on p "Chicken Escalope + Lettuce + Sauce + Tomato + Cheese" at bounding box center [542, 282] width 195 height 31
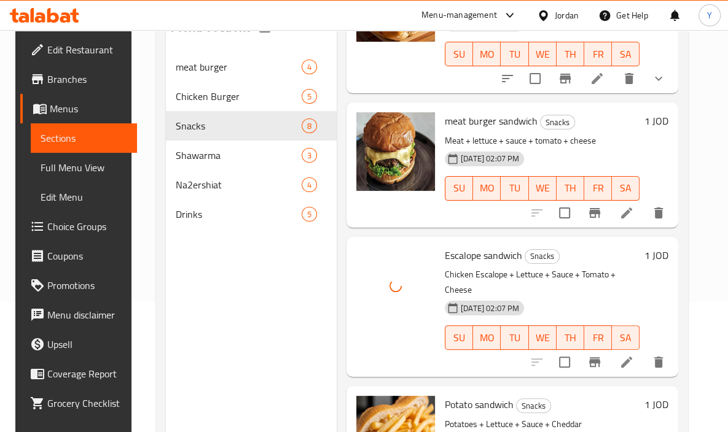
click at [248, 324] on div "Menu sections meat burger 4 Chicken Burger 5 Snacks 8 Shawarma 3 Na2ershiat 4 D…" at bounding box center [251, 223] width 171 height 432
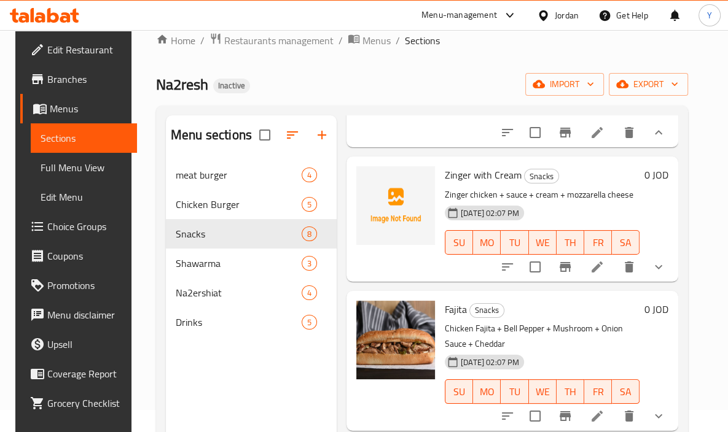
scroll to position [21, 0]
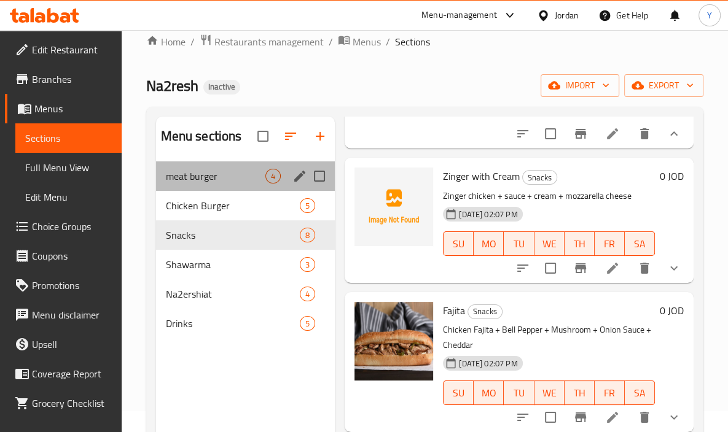
click at [225, 187] on div "meat burger 4" at bounding box center [245, 176] width 179 height 29
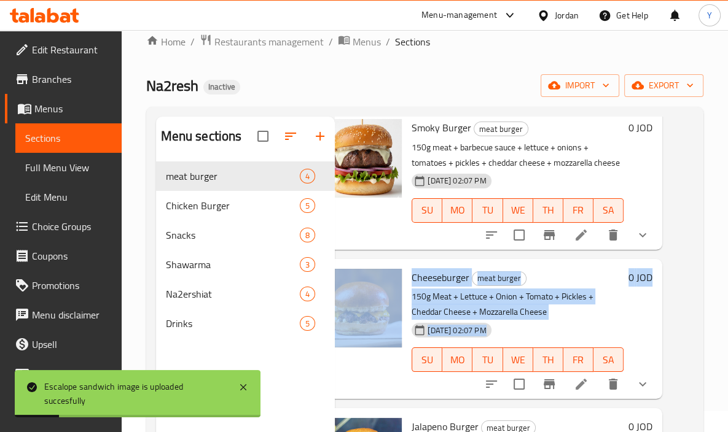
scroll to position [239, 50]
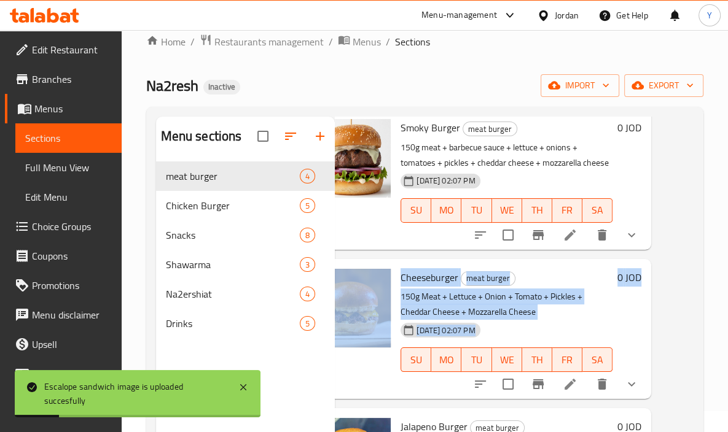
drag, startPoint x: 681, startPoint y: 302, endPoint x: 678, endPoint y: 216, distance: 86.1
click at [678, 216] on div "Menu items Add Sort Manage items Classic Burger meat burger 150g meat + lettuce…" at bounding box center [514, 333] width 359 height 432
click at [666, 310] on div "Menu items Add Sort Manage items Classic Burger meat burger 150g meat + lettuce…" at bounding box center [514, 333] width 359 height 432
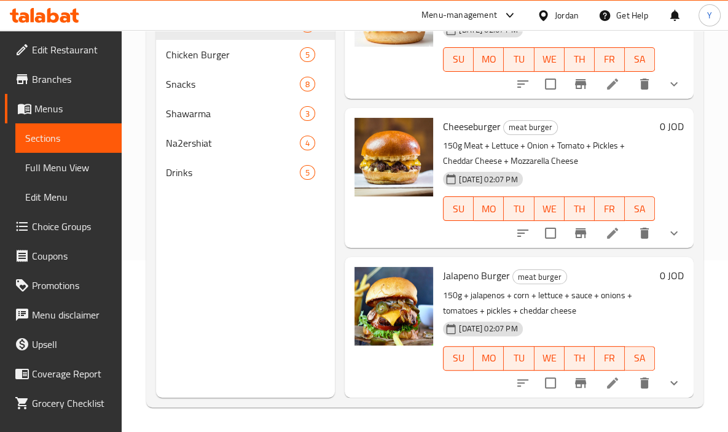
scroll to position [239, 0]
click at [201, 92] on div "Snacks 8" at bounding box center [245, 83] width 179 height 29
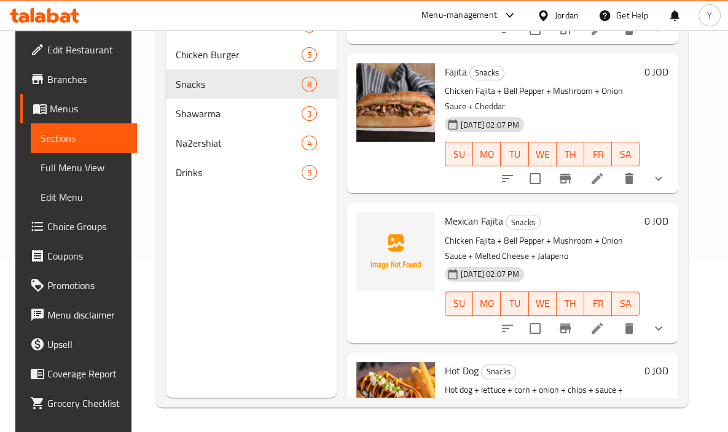
scroll to position [98, 0]
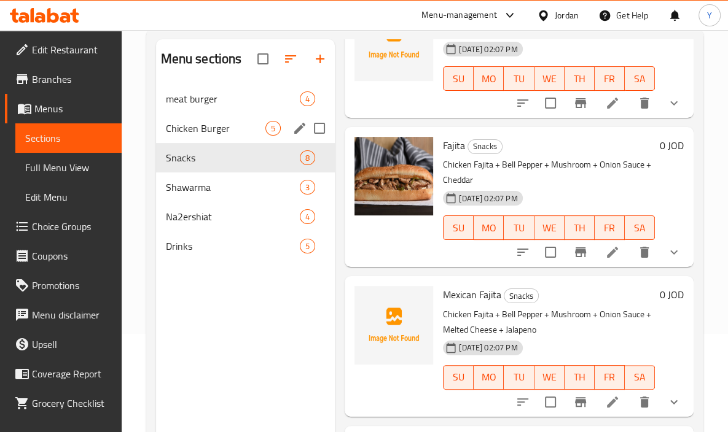
drag, startPoint x: 234, startPoint y: 130, endPoint x: 372, endPoint y: 137, distance: 137.8
click at [233, 130] on span "Chicken Burger" at bounding box center [216, 128] width 100 height 15
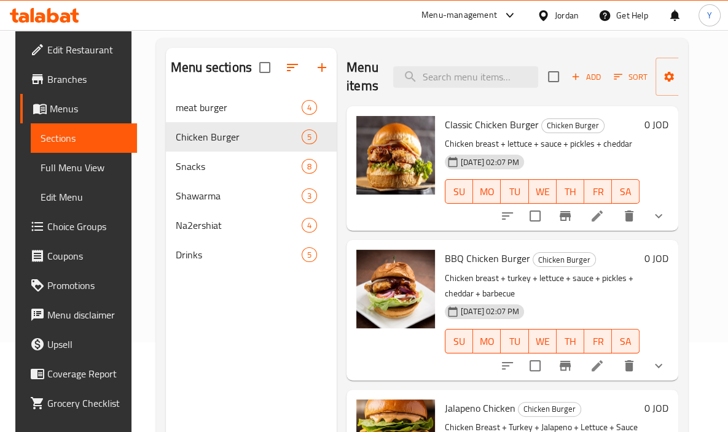
scroll to position [69, 0]
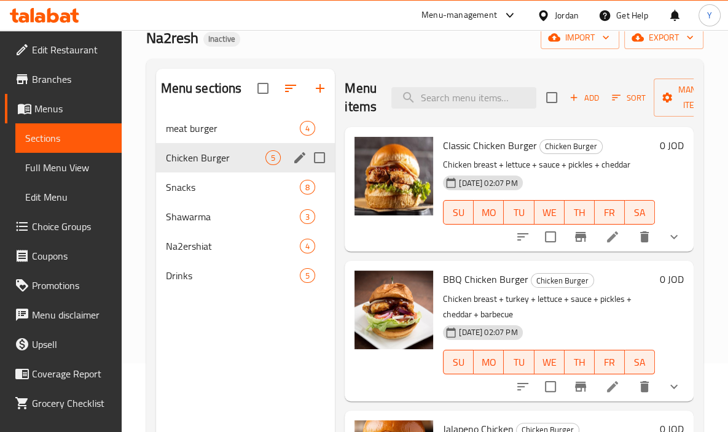
click at [259, 131] on span "meat burger" at bounding box center [233, 128] width 135 height 15
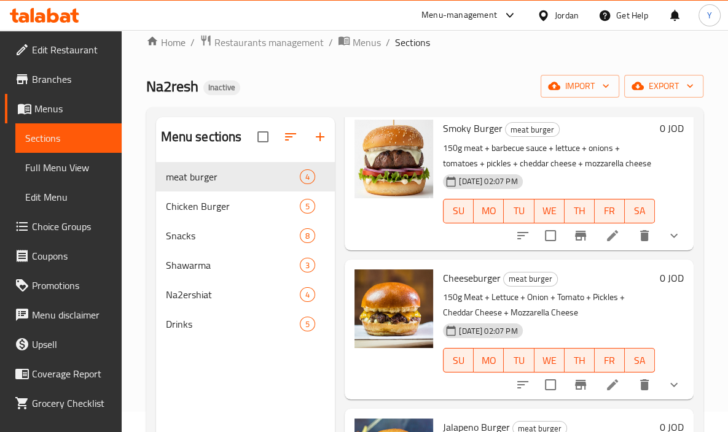
scroll to position [13, 0]
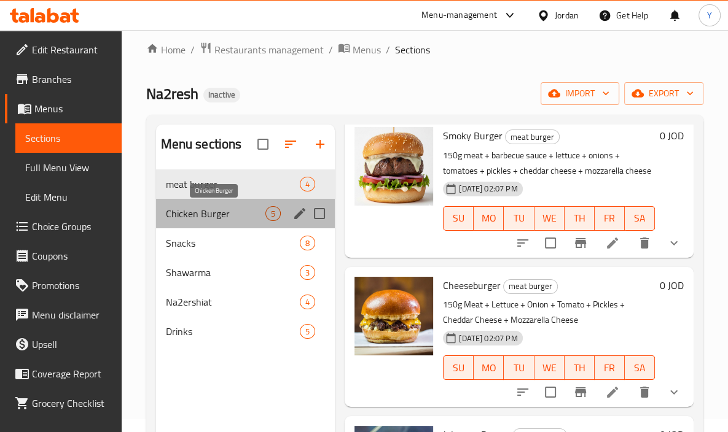
click at [211, 221] on span "Chicken Burger" at bounding box center [216, 213] width 100 height 15
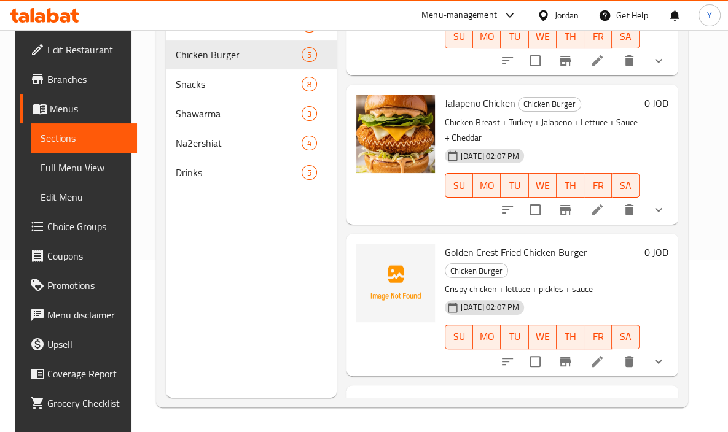
scroll to position [327, 0]
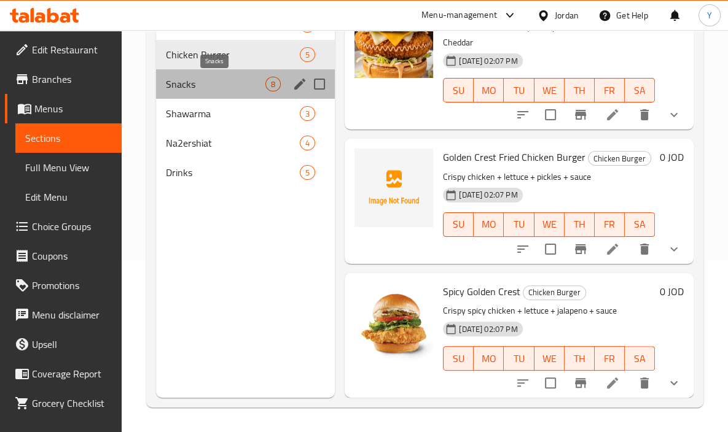
click at [200, 88] on span "Snacks" at bounding box center [216, 84] width 100 height 15
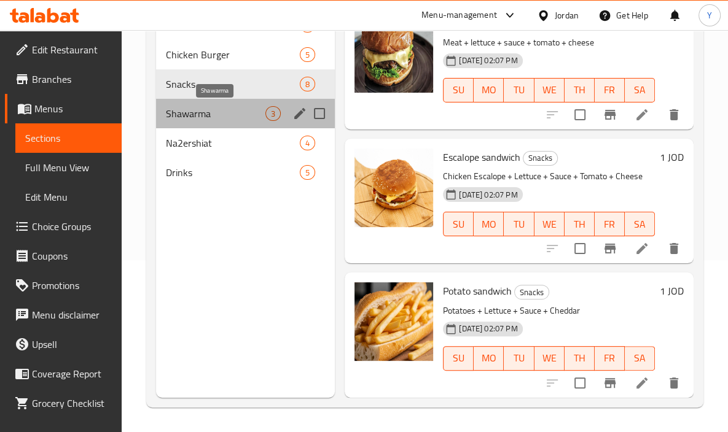
click at [176, 112] on span "Shawarma" at bounding box center [216, 113] width 100 height 15
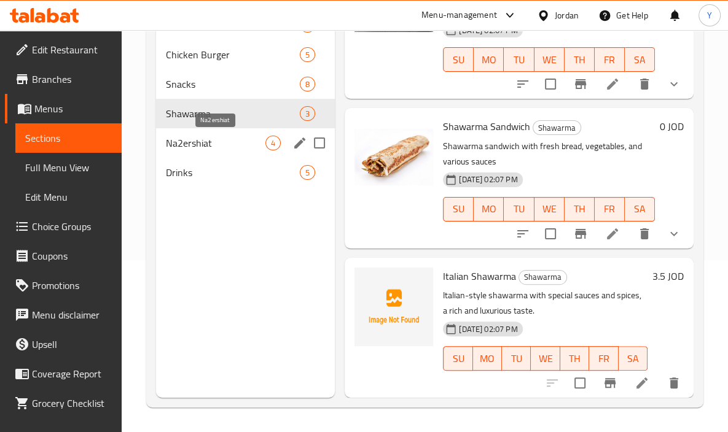
click at [184, 139] on span "Na2ershiat" at bounding box center [216, 143] width 100 height 15
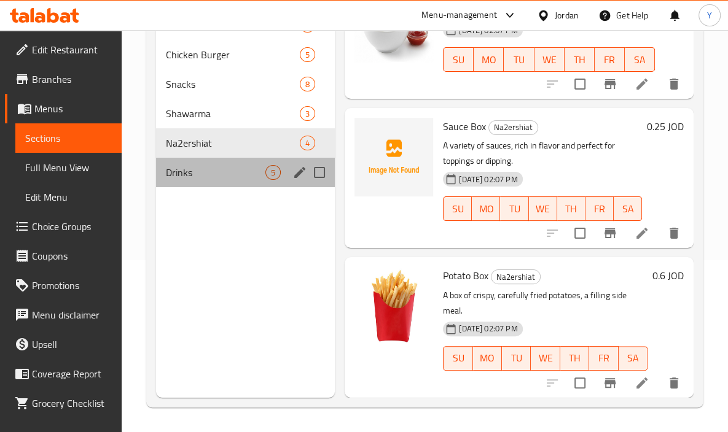
click at [216, 162] on div "Drinks 5" at bounding box center [245, 172] width 179 height 29
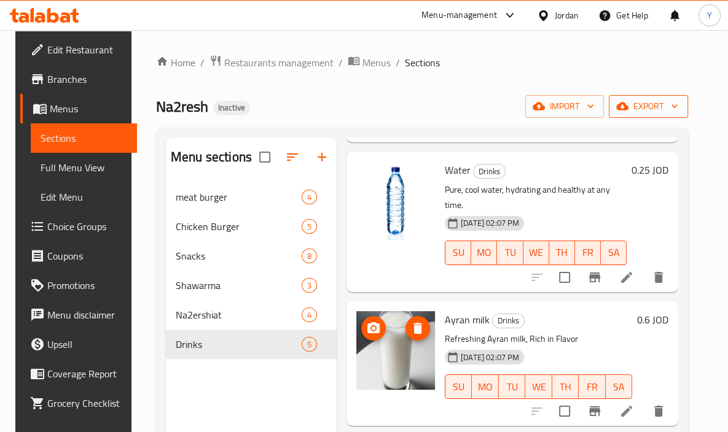
click at [655, 101] on span "export" at bounding box center [649, 106] width 60 height 15
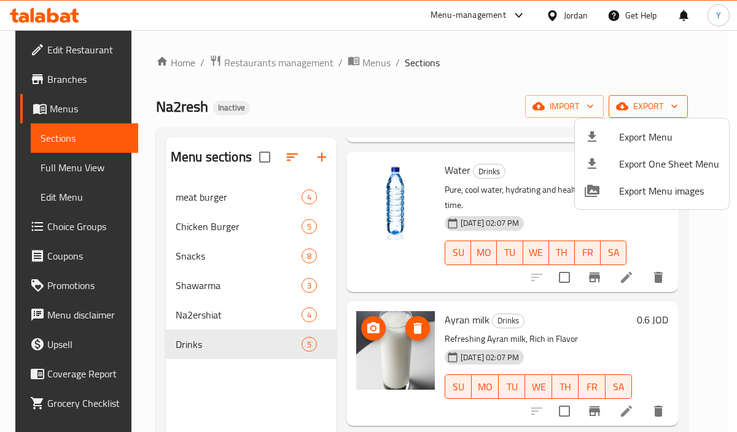
click at [660, 107] on div at bounding box center [368, 216] width 737 height 432
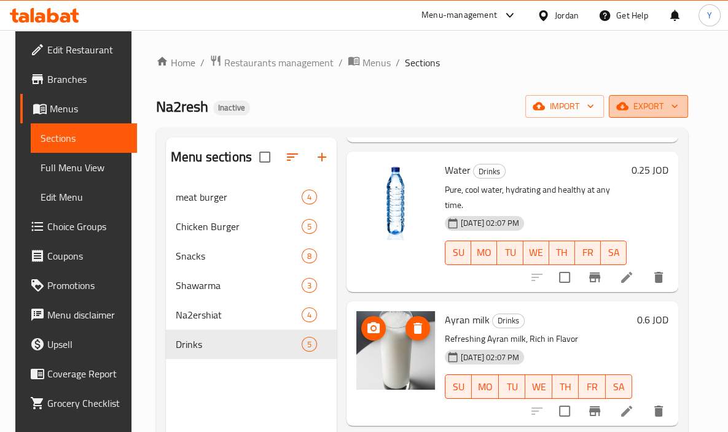
click at [652, 103] on span "export" at bounding box center [649, 106] width 60 height 15
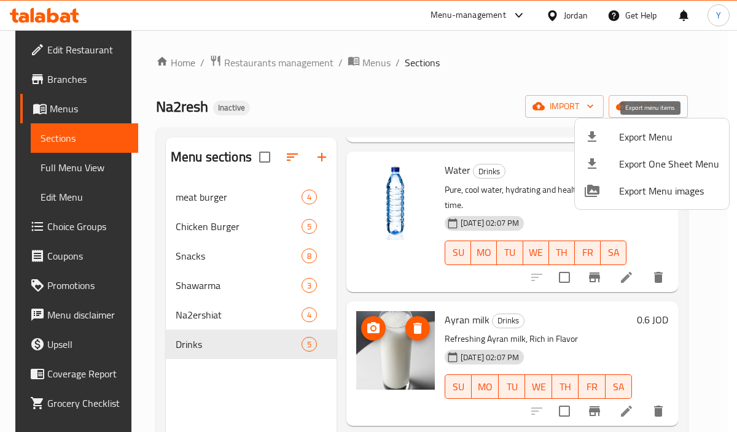
click at [631, 136] on span "Export Menu" at bounding box center [669, 137] width 100 height 15
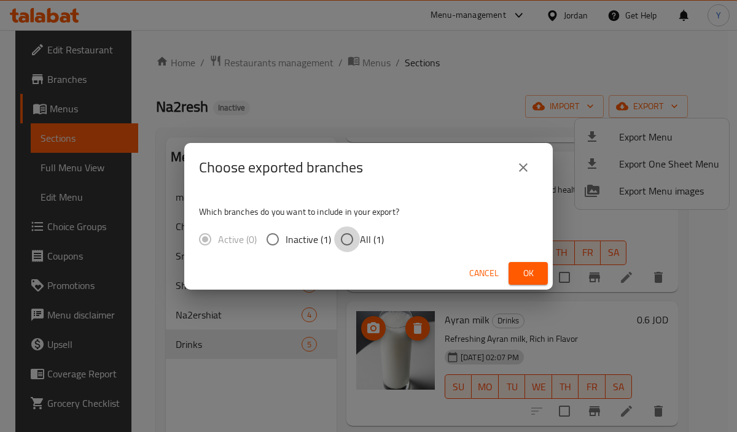
click at [344, 238] on input "All (1)" at bounding box center [347, 240] width 26 height 26
radio input "true"
click at [547, 278] on button "Ok" at bounding box center [528, 273] width 39 height 23
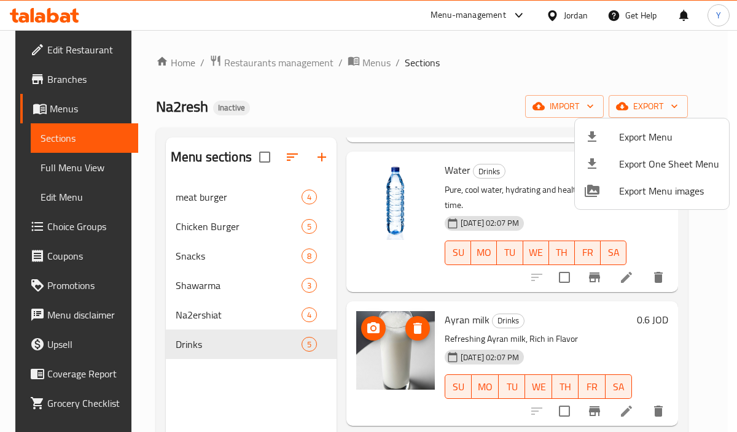
click at [425, 79] on div at bounding box center [368, 216] width 737 height 432
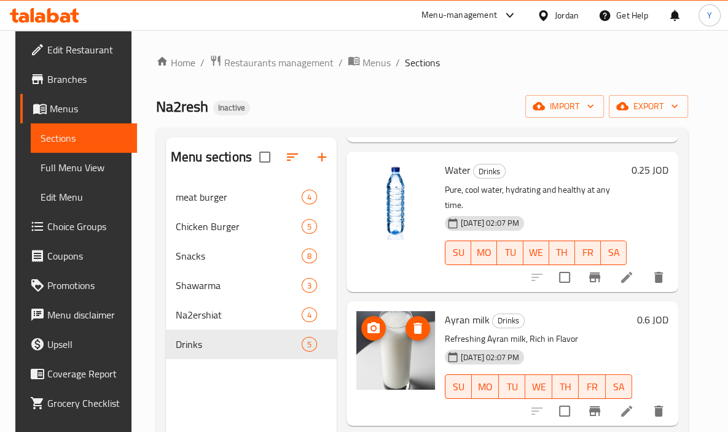
click at [548, 19] on icon at bounding box center [543, 15] width 13 height 13
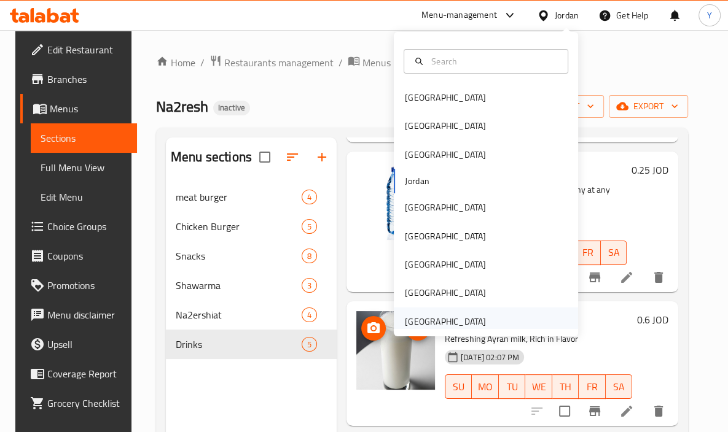
click at [465, 309] on div "[GEOGRAPHIC_DATA]" at bounding box center [445, 322] width 101 height 28
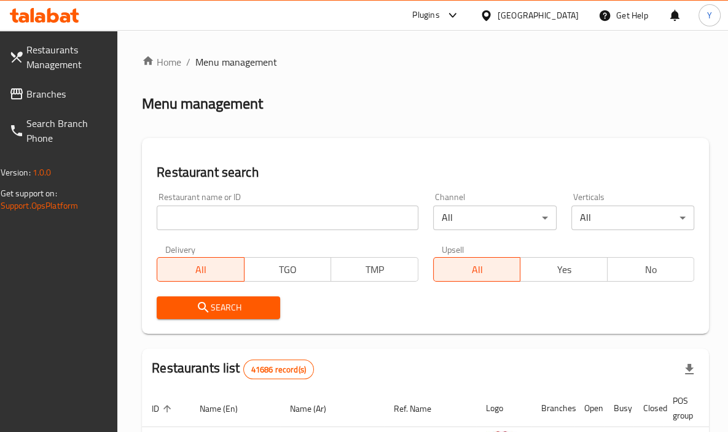
click at [37, 87] on span "Branches" at bounding box center [66, 94] width 80 height 15
